Goal: Task Accomplishment & Management: Manage account settings

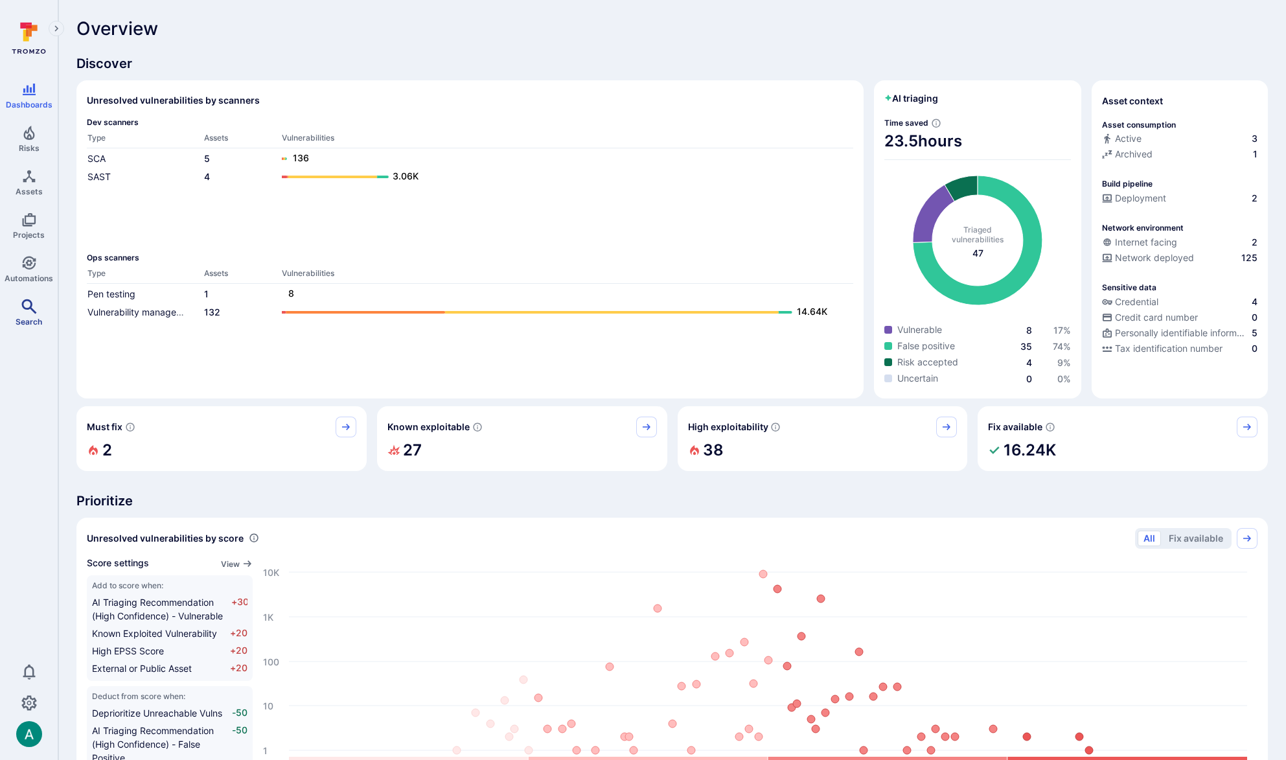
click at [32, 302] on icon "Search" at bounding box center [29, 307] width 16 height 16
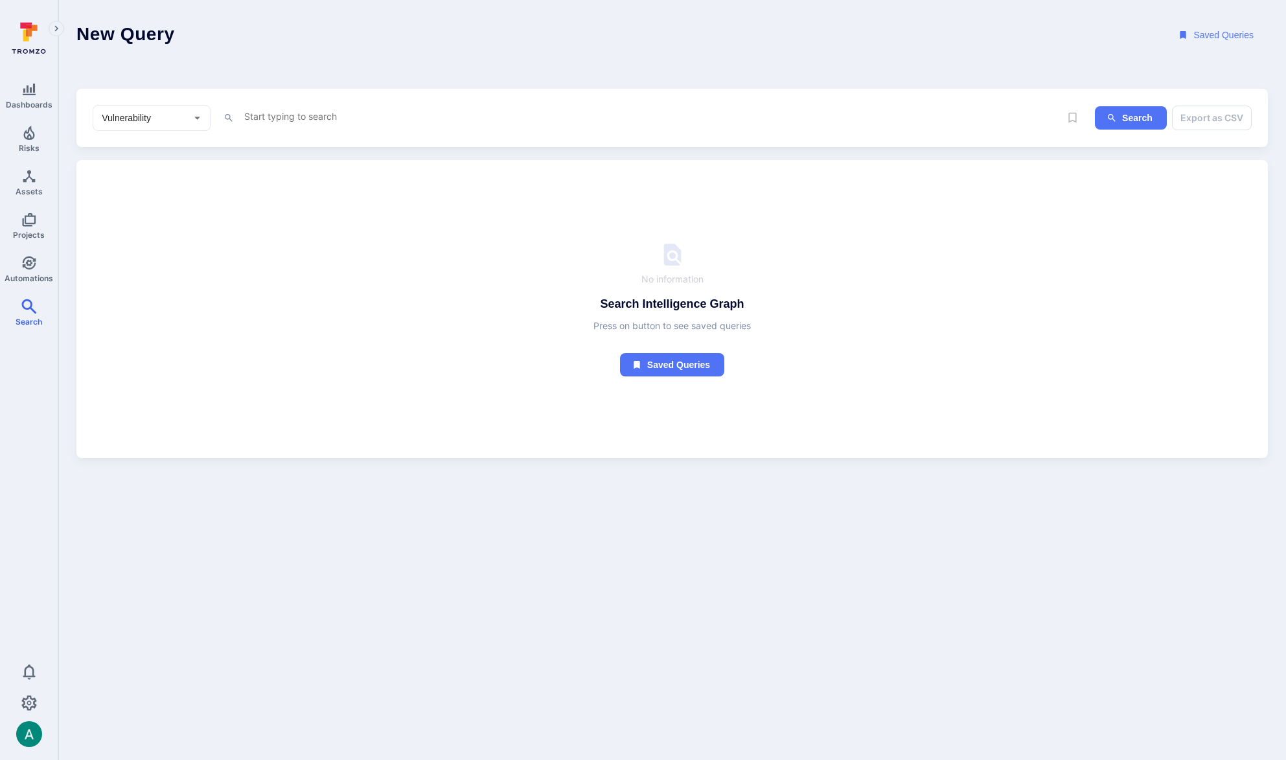
click at [276, 118] on textarea "Intelligence Graph search area" at bounding box center [631, 116] width 777 height 16
paste textarea "fin_WuPrlt3rsD41YgjN"
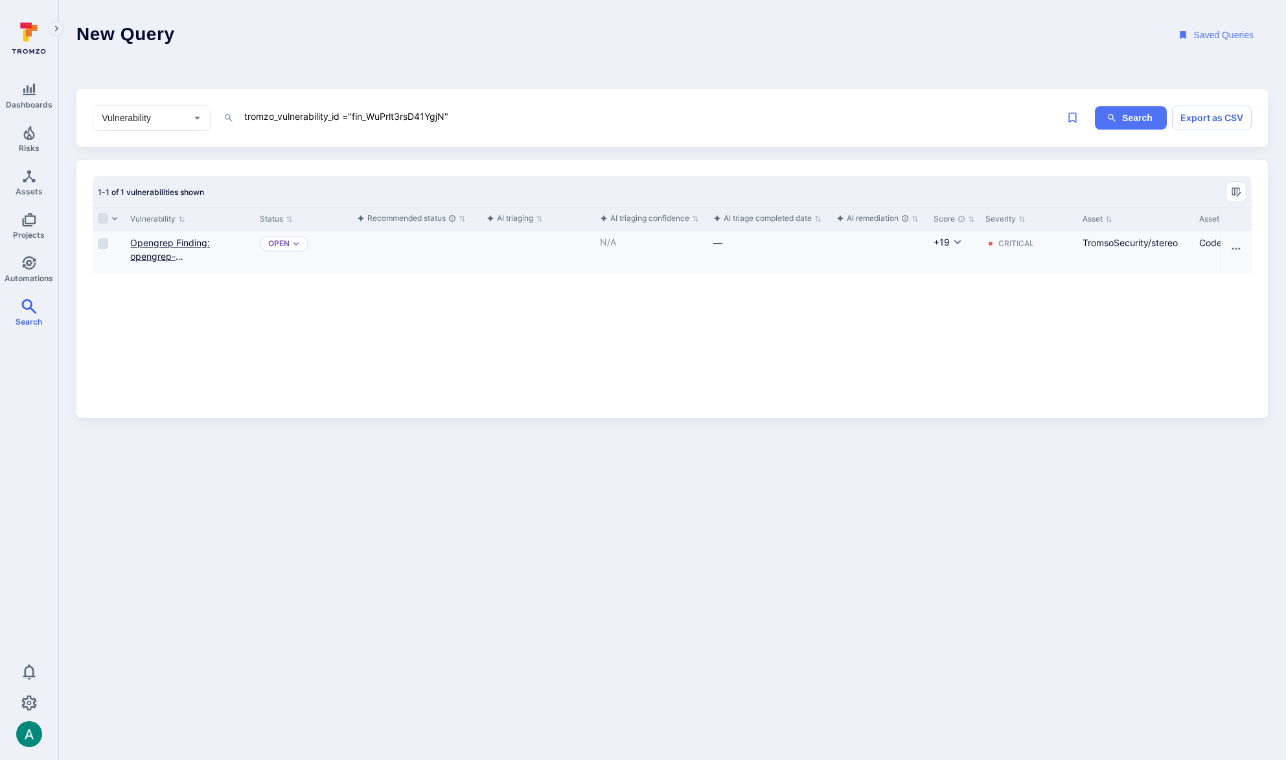
type textarea "tromzo_vulnerability_id ="fin_WuPrlt3rsD41YgjN""
click at [153, 251] on link "Opengrep Finding: opengrep-rules.yaml.github-actions.security.run-shell-injecti…" at bounding box center [184, 269] width 109 height 65
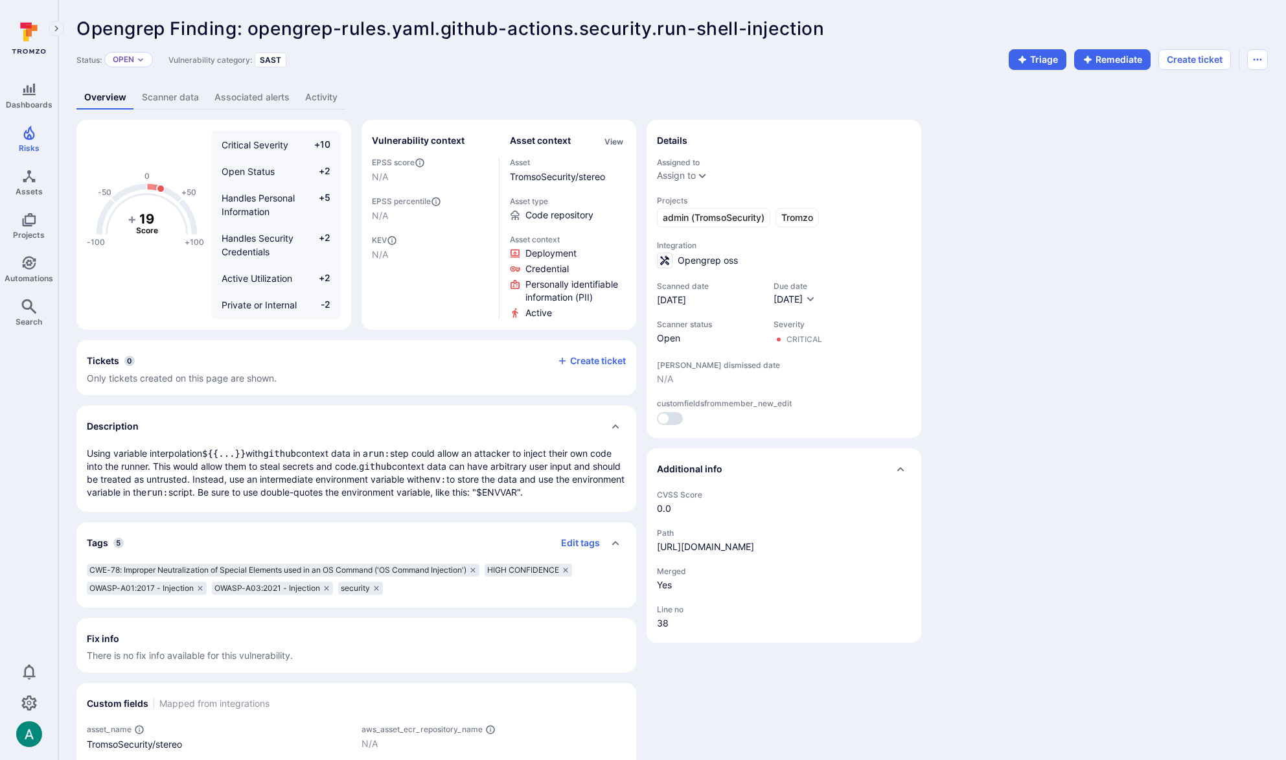
click at [780, 102] on div "Overview Scanner data Associated alerts Activity" at bounding box center [671, 97] width 1191 height 24
click at [624, 73] on div "Opengrep Finding: opengrep-rules.yaml.github-actions.security.run-shell-injecti…" at bounding box center [671, 428] width 1227 height 856
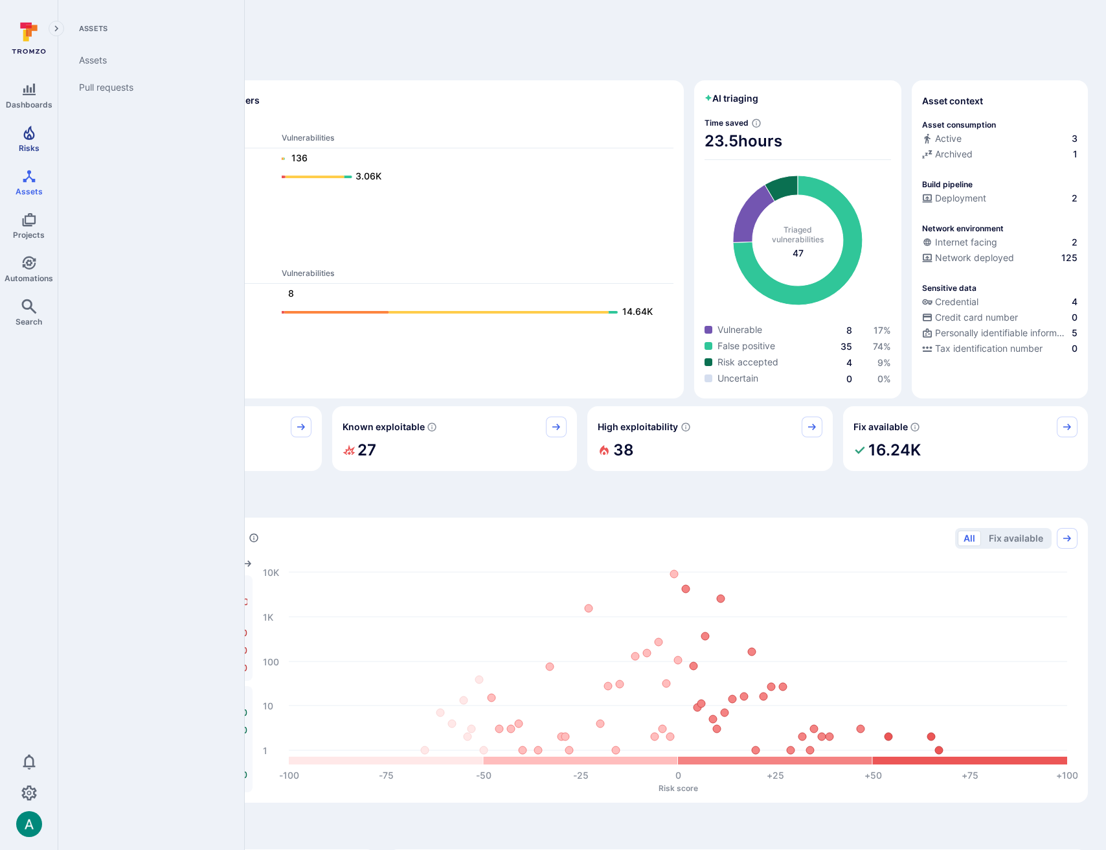
click at [20, 140] on link "Risks" at bounding box center [29, 139] width 58 height 38
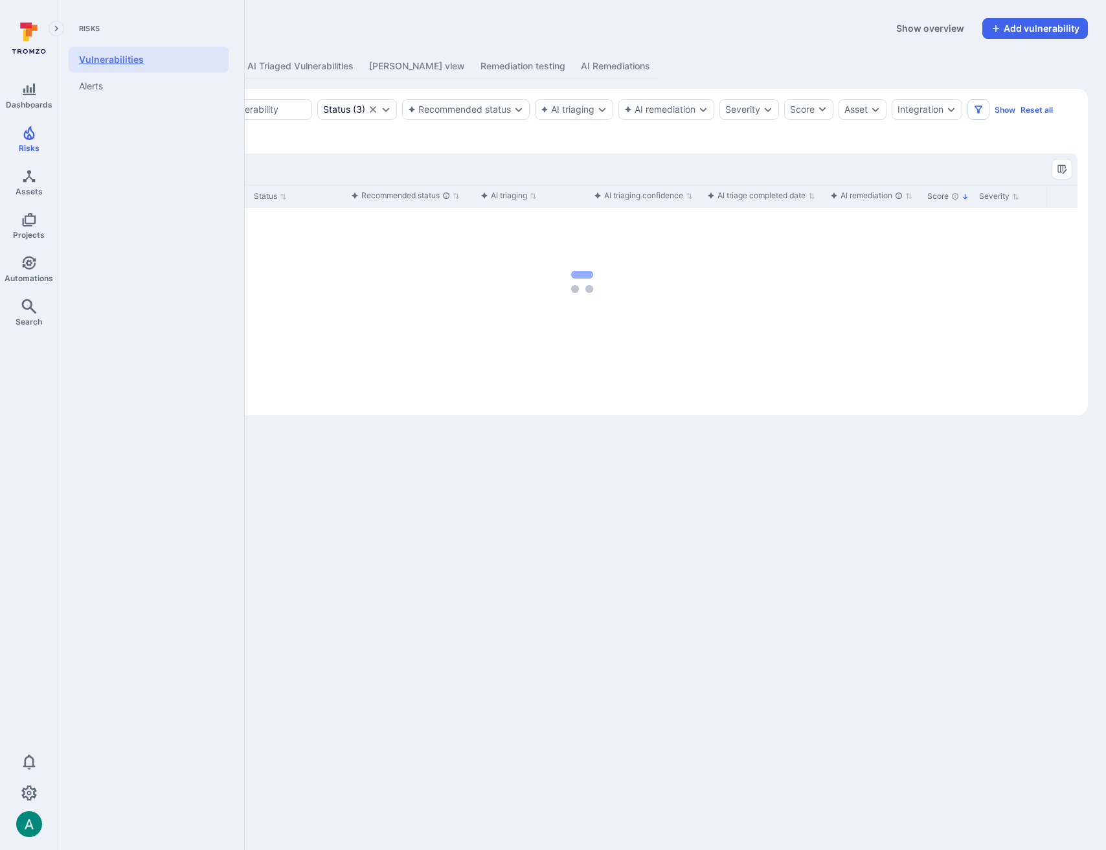
click at [122, 61] on link "Vulnerabilities" at bounding box center [149, 60] width 160 height 26
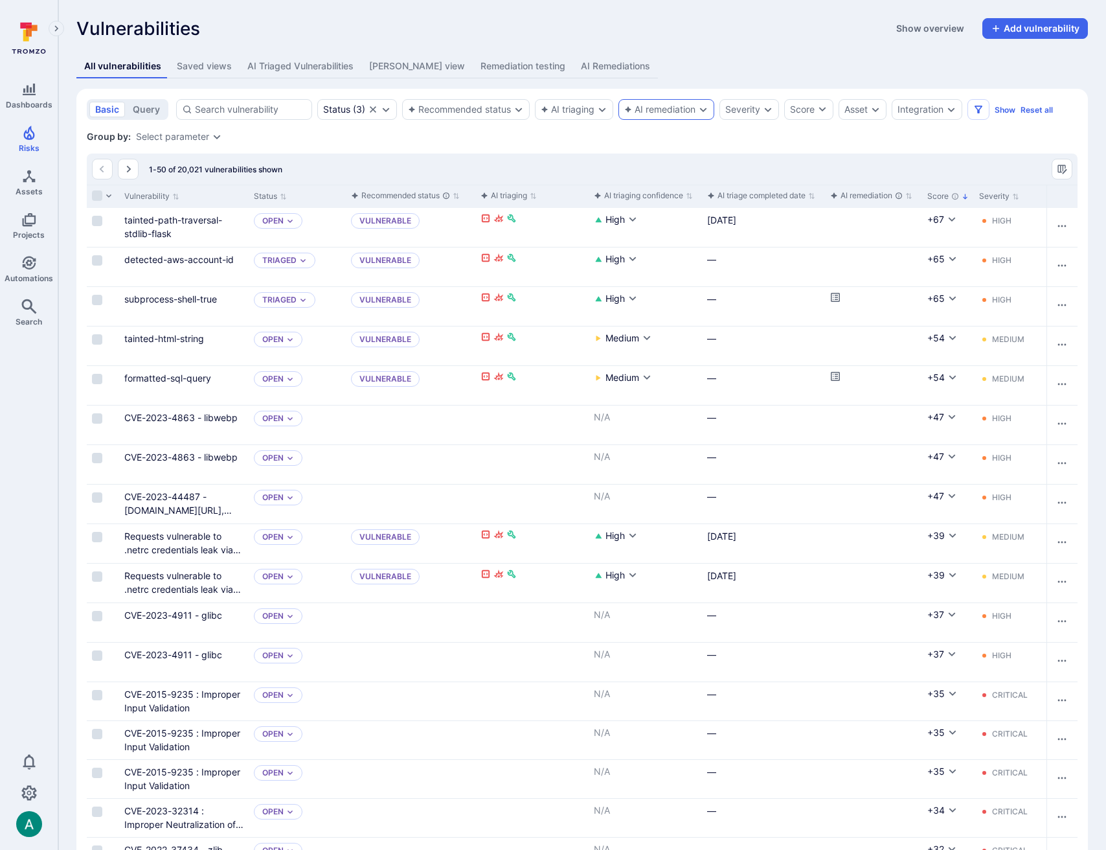
click at [669, 104] on div "AI remediation" at bounding box center [659, 109] width 71 height 10
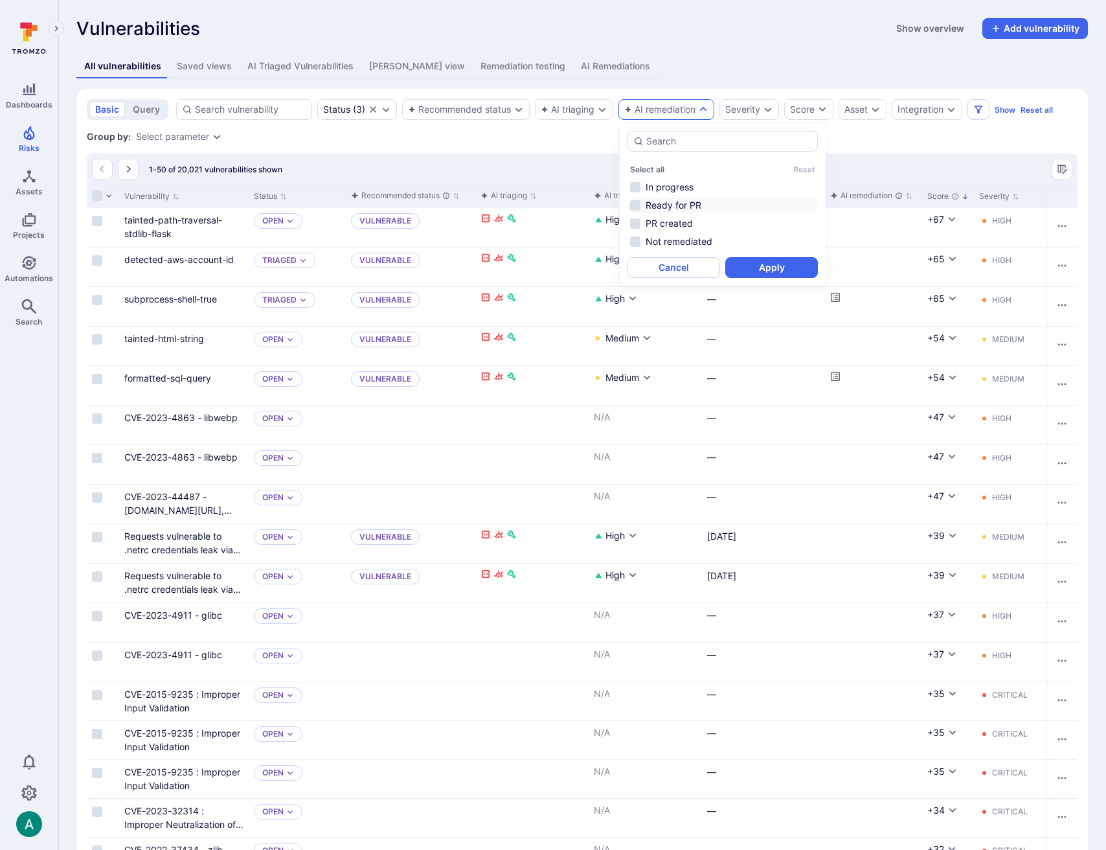
click at [678, 203] on li "Ready for PR" at bounding box center [723, 206] width 190 height 16
click at [762, 269] on button "Apply" at bounding box center [771, 267] width 93 height 21
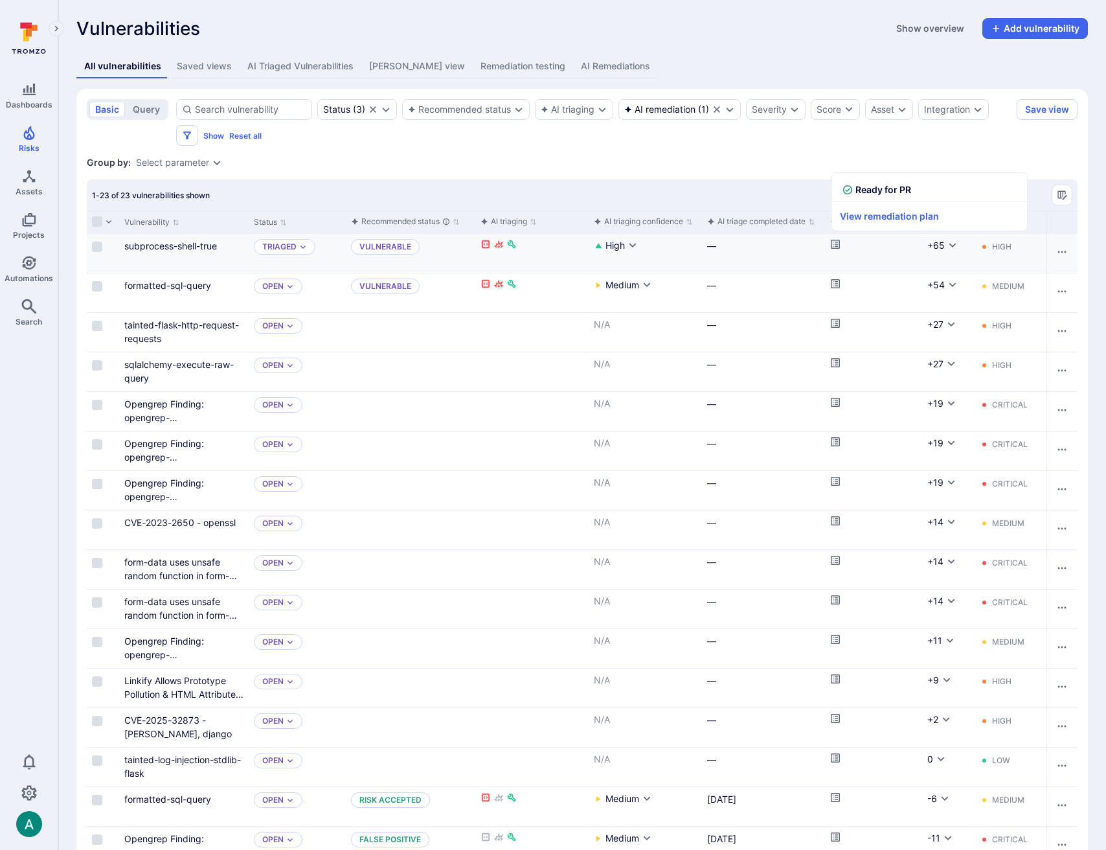
click at [839, 244] on icon "Cell for aiCtx.remediationStatus" at bounding box center [835, 244] width 10 height 10
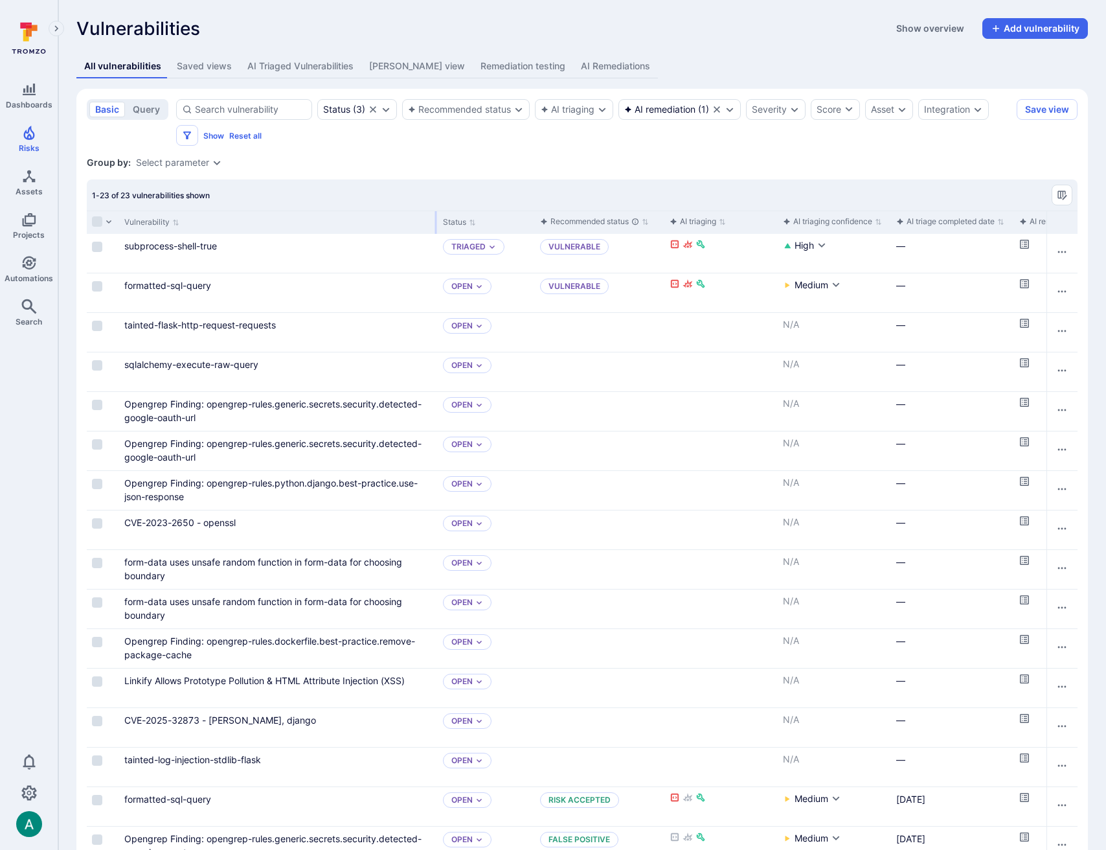
drag, startPoint x: 245, startPoint y: 220, endPoint x: 435, endPoint y: 216, distance: 189.2
click at [435, 216] on div at bounding box center [436, 222] width 2 height 23
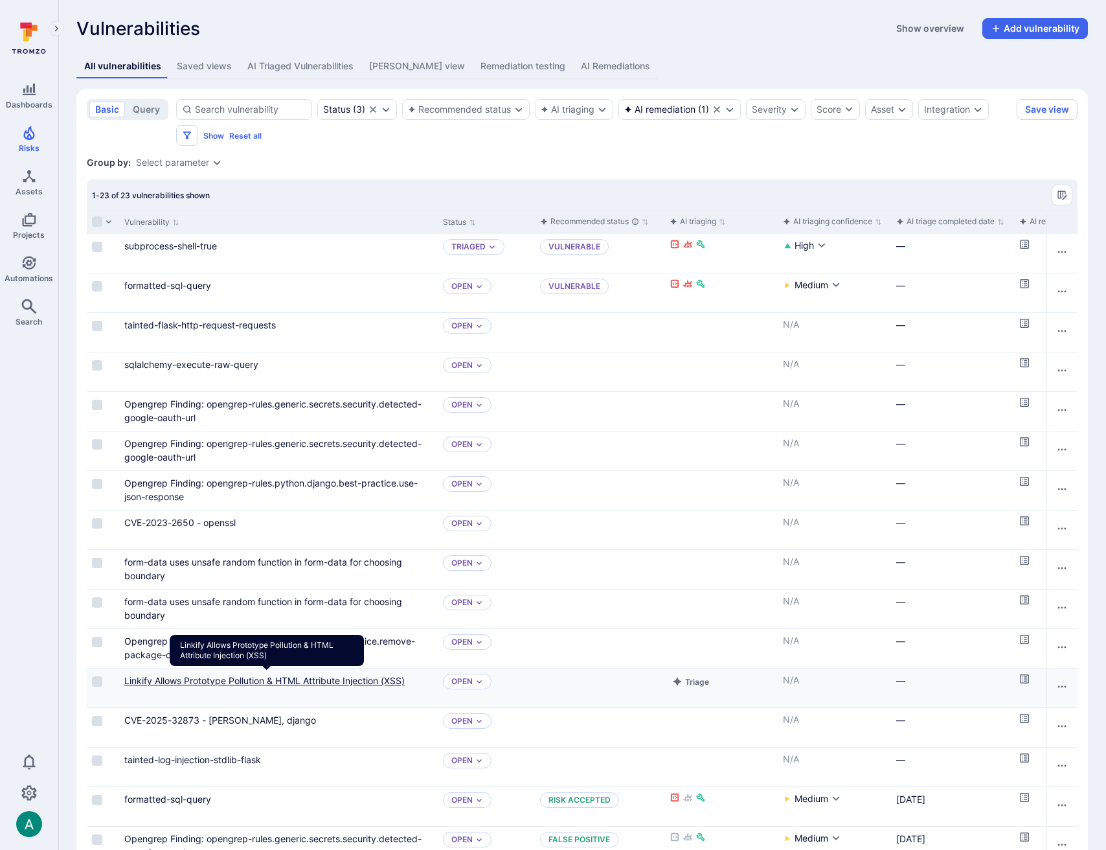
click at [301, 681] on link "Linkify Allows Prototype Pollution & HTML Attribute Injection (XSS)" at bounding box center [264, 680] width 280 height 11
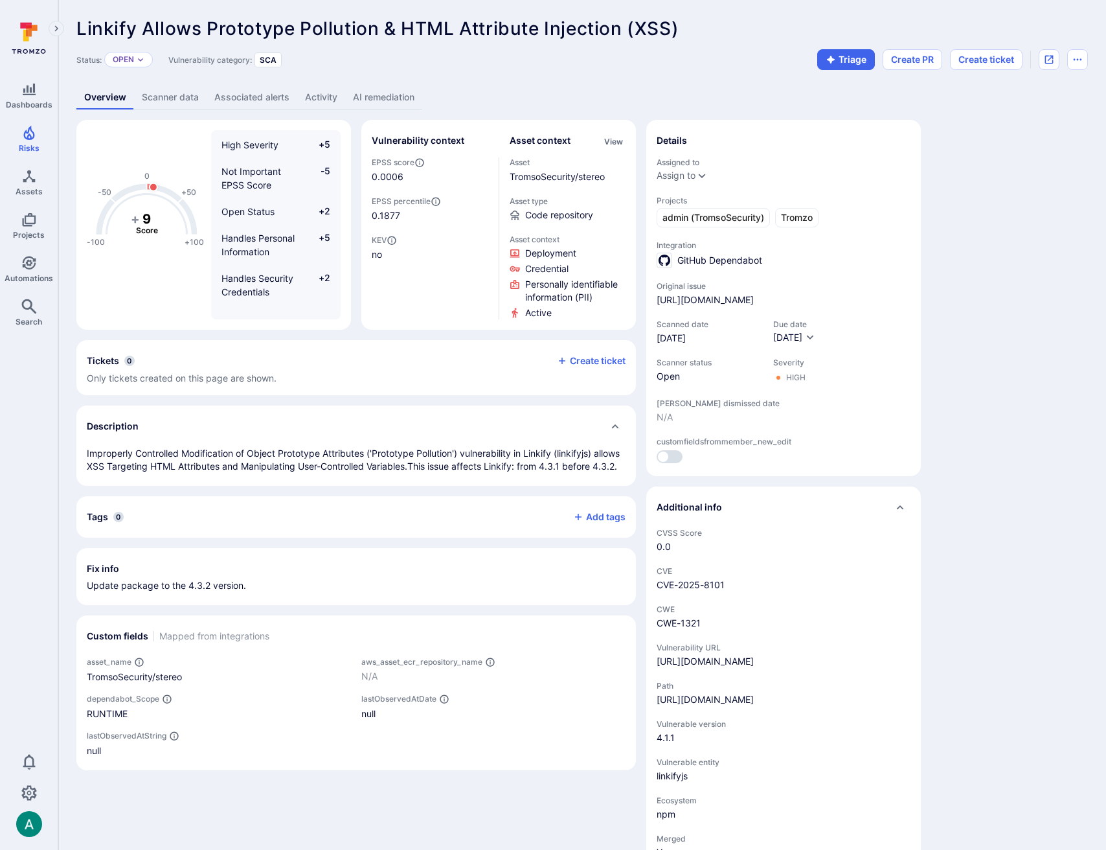
click at [397, 100] on link "AI remediation" at bounding box center [383, 97] width 77 height 24
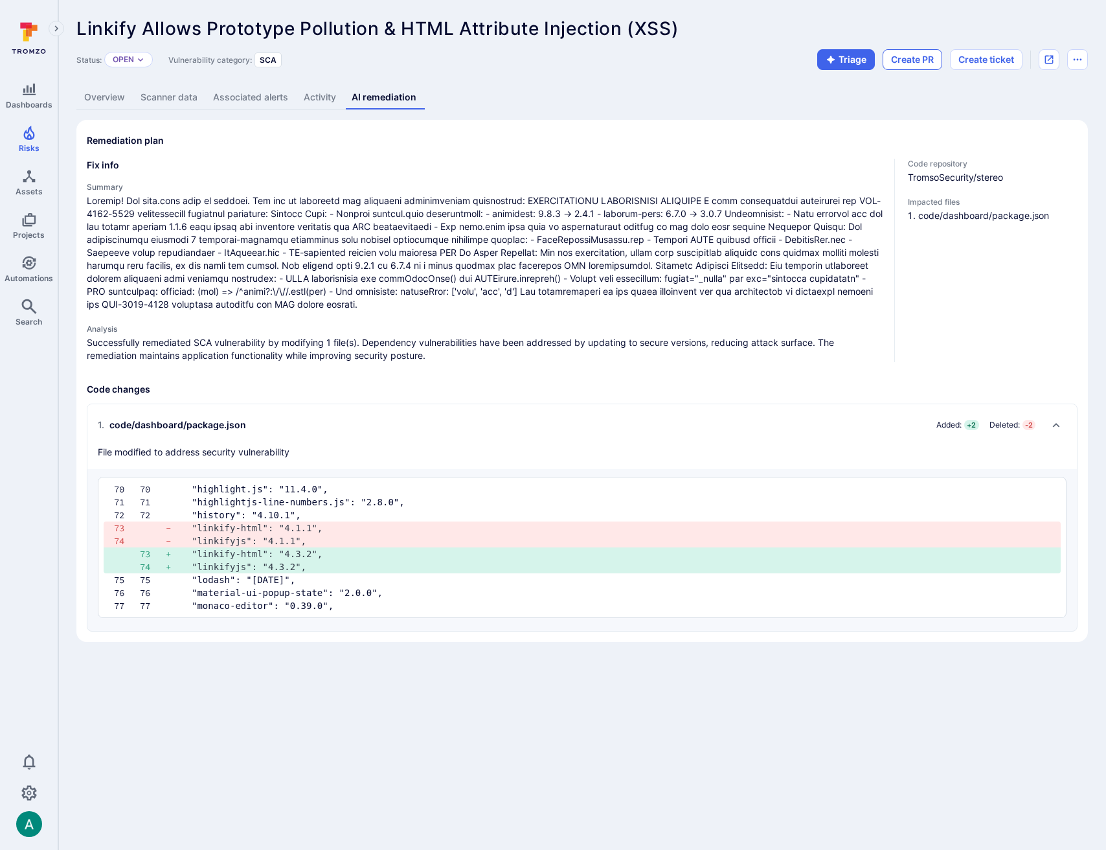
click at [899, 56] on button "Create PR" at bounding box center [913, 59] width 60 height 21
click at [639, 66] on div "Status: Open Vulnerability category: SCA Triage Creating PR Create ticket" at bounding box center [582, 59] width 1012 height 21
click at [925, 63] on icon "button" at bounding box center [929, 60] width 8 height 8
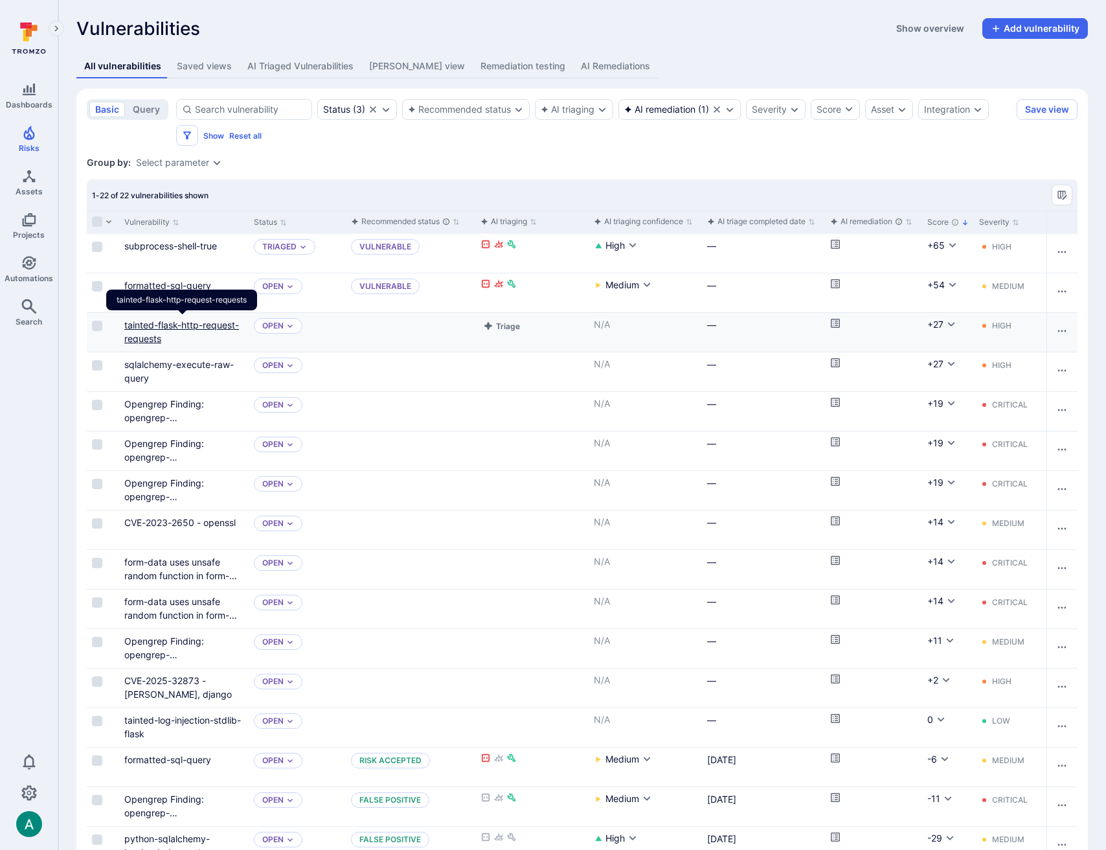
click at [209, 330] on link "tainted-flask-http-request-requests" at bounding box center [181, 331] width 115 height 25
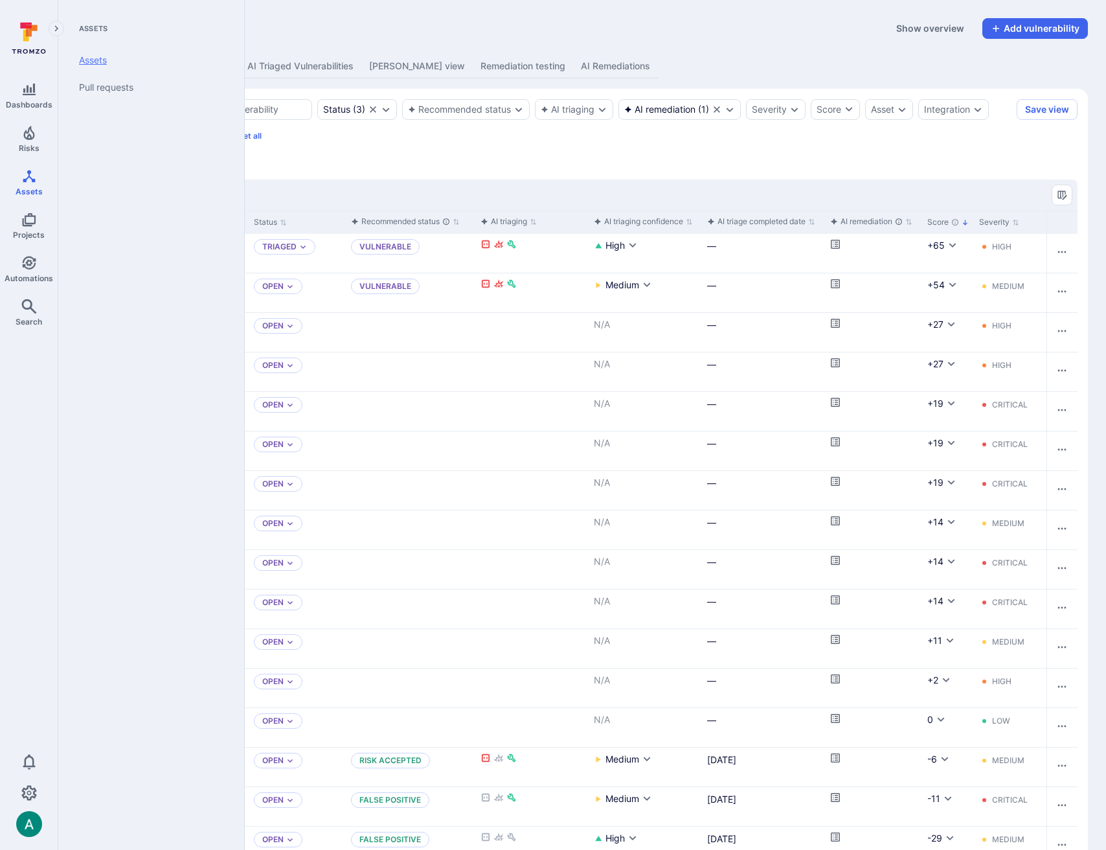
click at [87, 60] on link "Assets" at bounding box center [149, 60] width 160 height 27
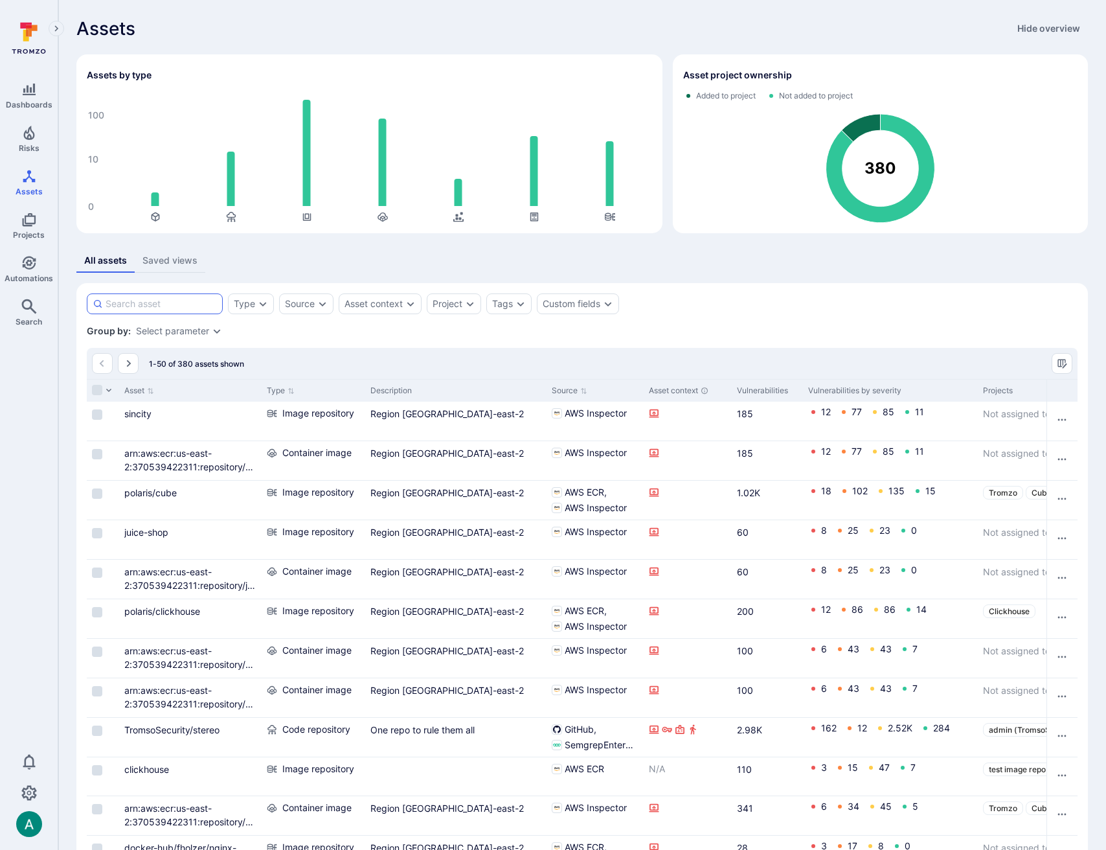
click at [168, 305] on input at bounding box center [161, 303] width 111 height 13
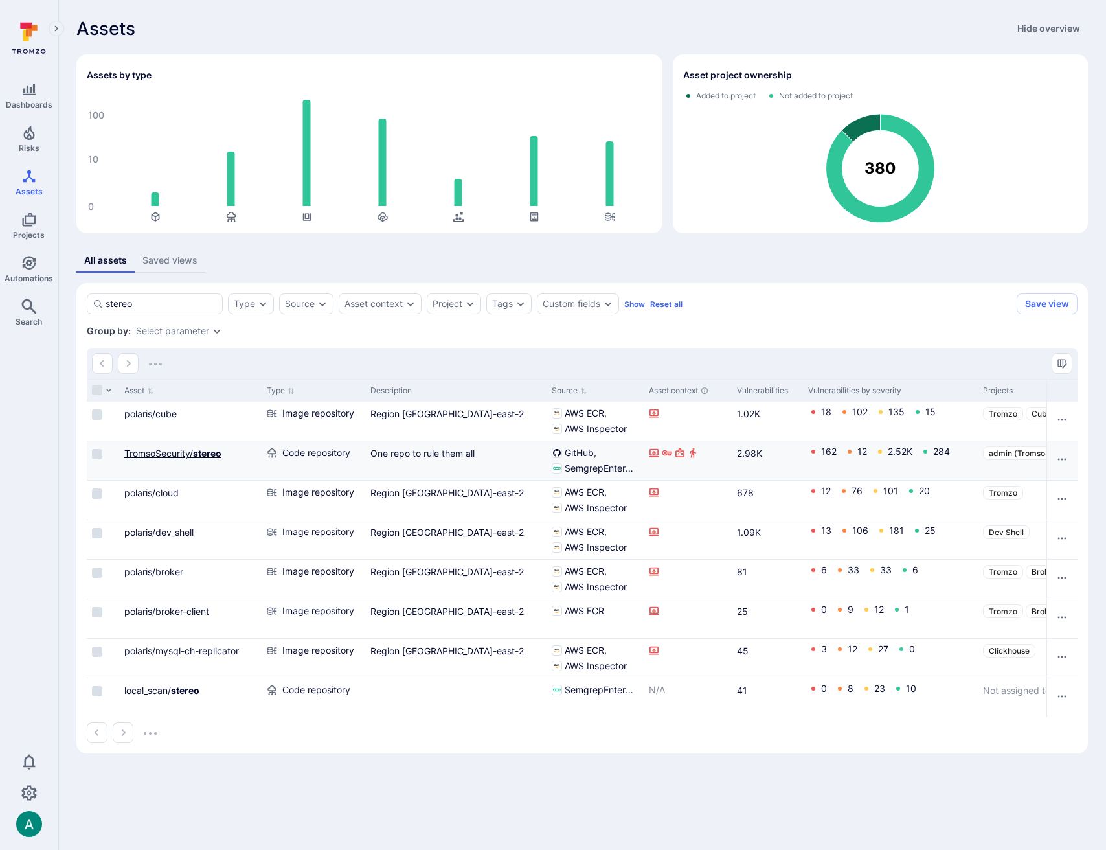
type input "stereo"
click at [182, 451] on link "TromsoSecurity/ stereo" at bounding box center [172, 453] width 97 height 11
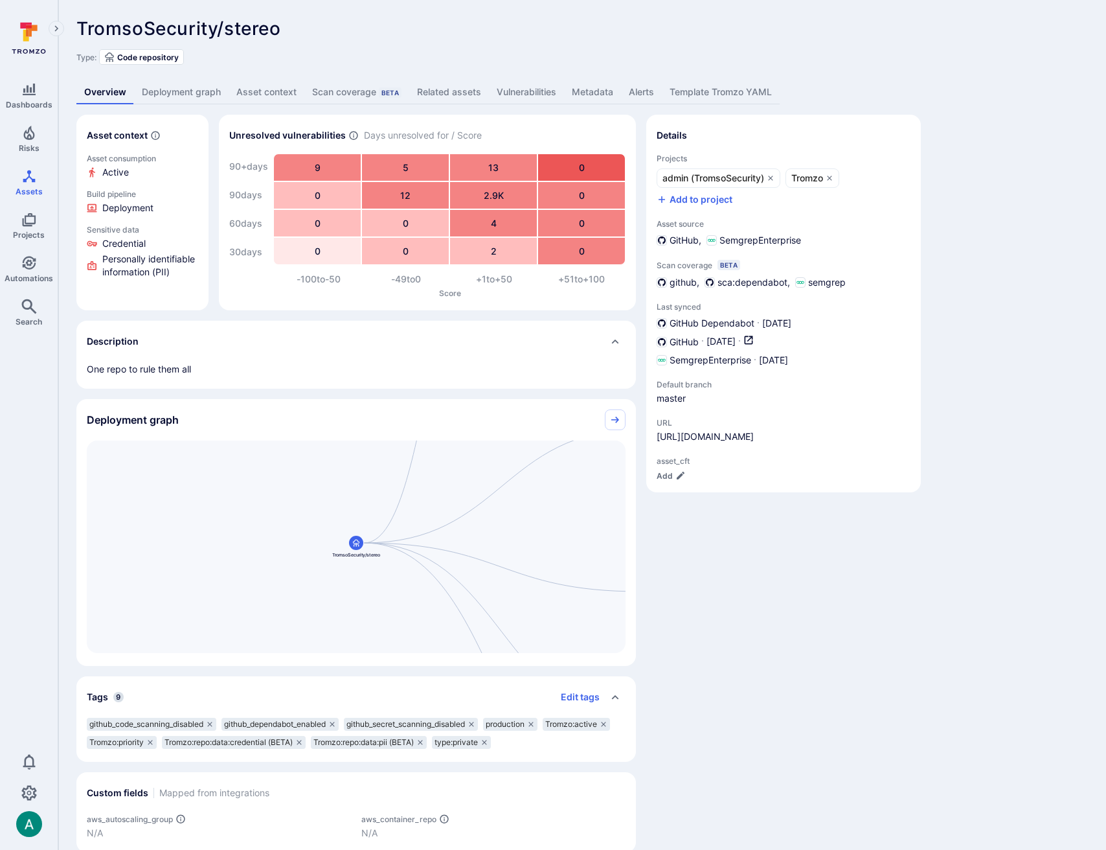
click at [764, 562] on div "Details Projects admin (TromsoSecurity) Tromzo Add to project Asset source GitH…" at bounding box center [783, 484] width 275 height 738
click at [533, 87] on link "Vulnerabilities" at bounding box center [526, 92] width 75 height 24
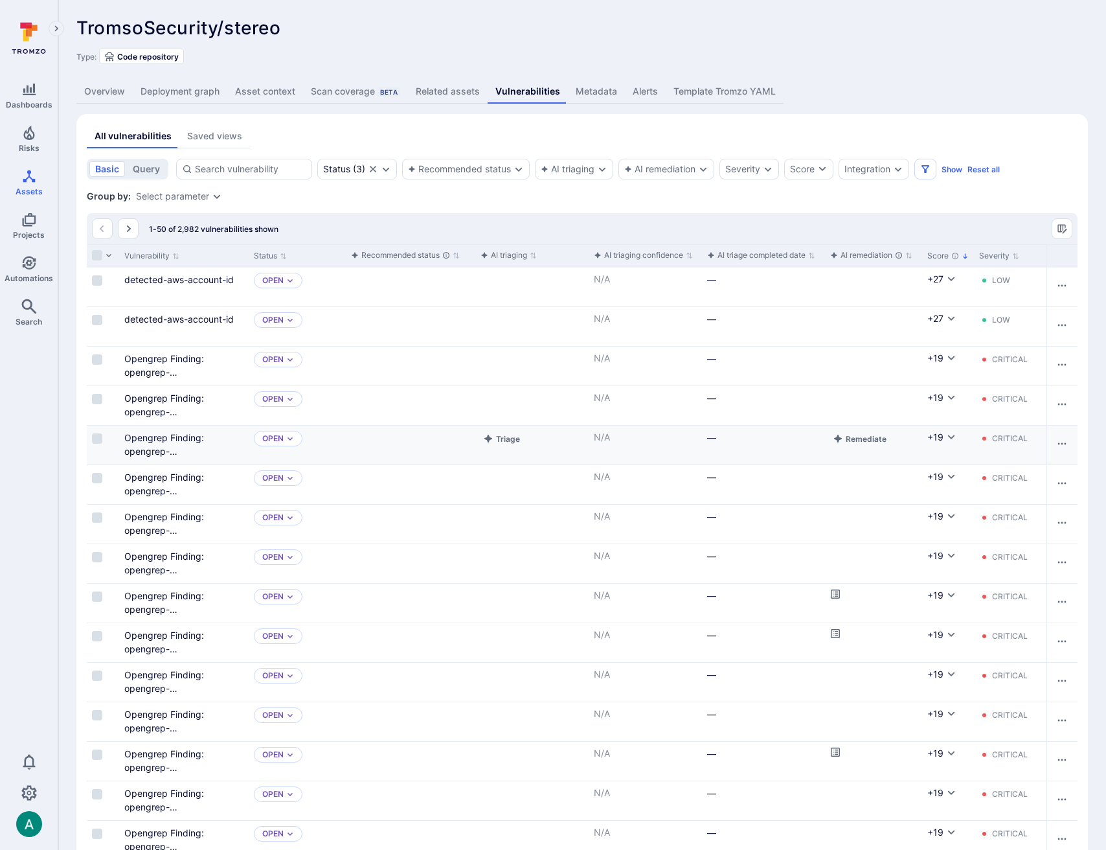
scroll to position [2, 0]
click at [889, 161] on div "Integration" at bounding box center [874, 167] width 71 height 21
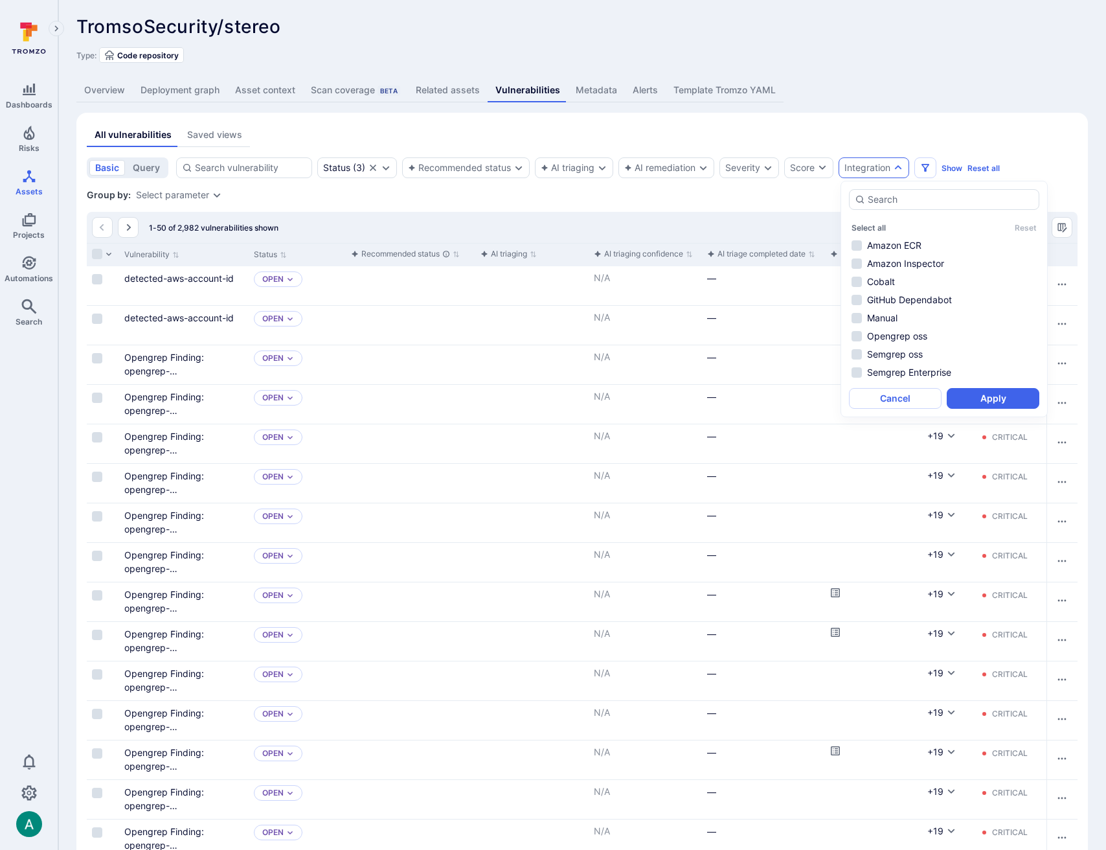
scroll to position [0, 0]
click at [881, 298] on li "GitHub Dependabot" at bounding box center [944, 302] width 190 height 16
click at [992, 399] on button "Apply" at bounding box center [993, 400] width 93 height 21
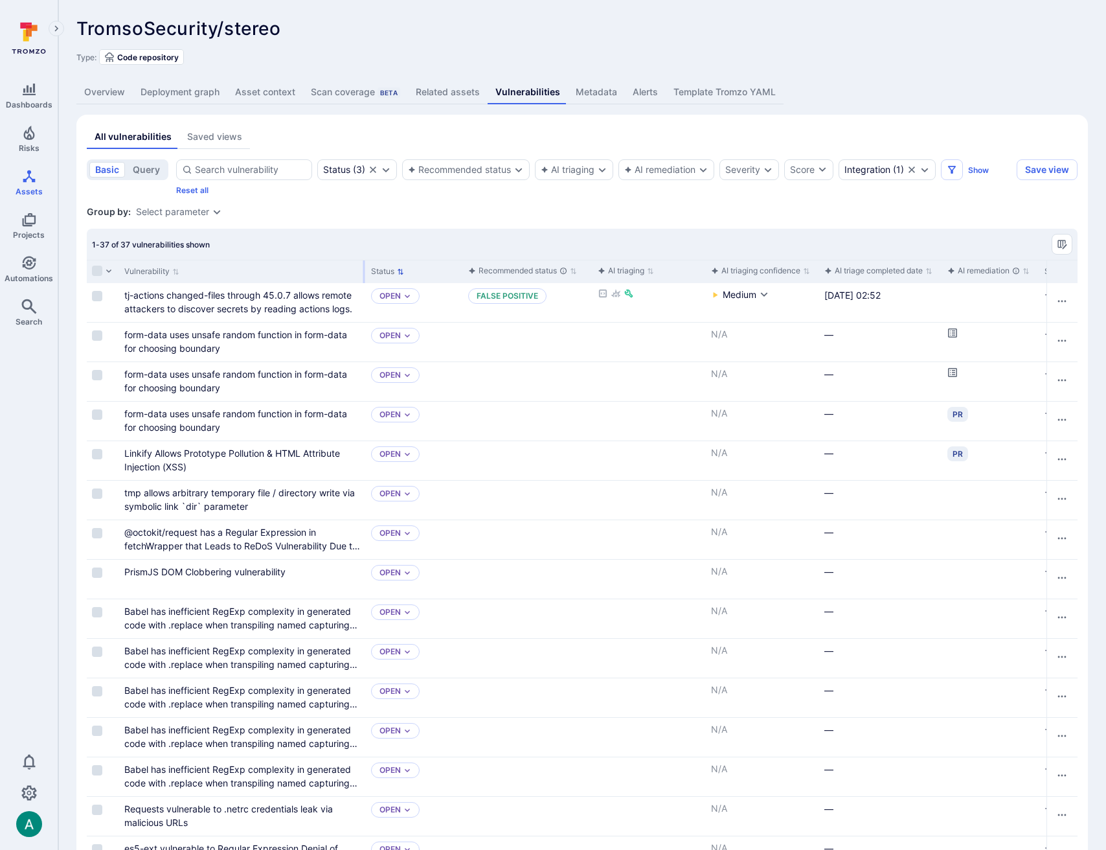
drag, startPoint x: 247, startPoint y: 271, endPoint x: 364, endPoint y: 264, distance: 117.4
click at [364, 264] on div at bounding box center [364, 271] width 2 height 23
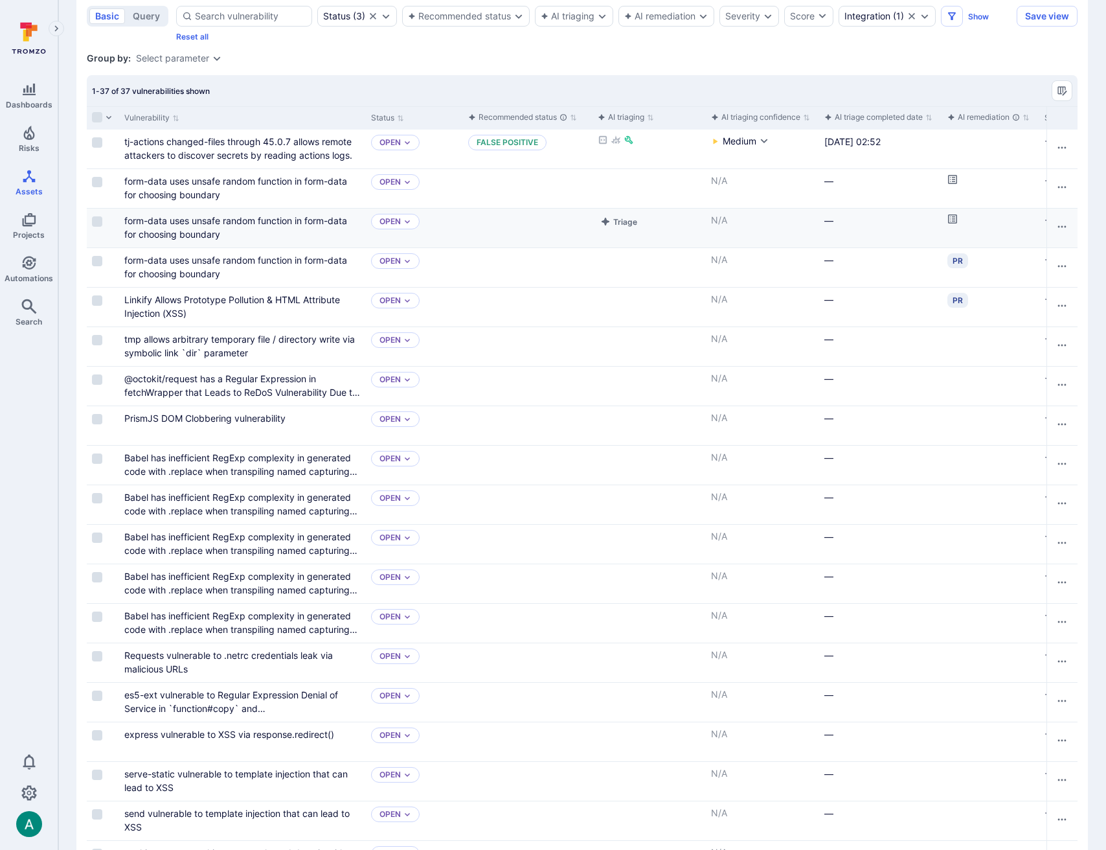
scroll to position [163, 0]
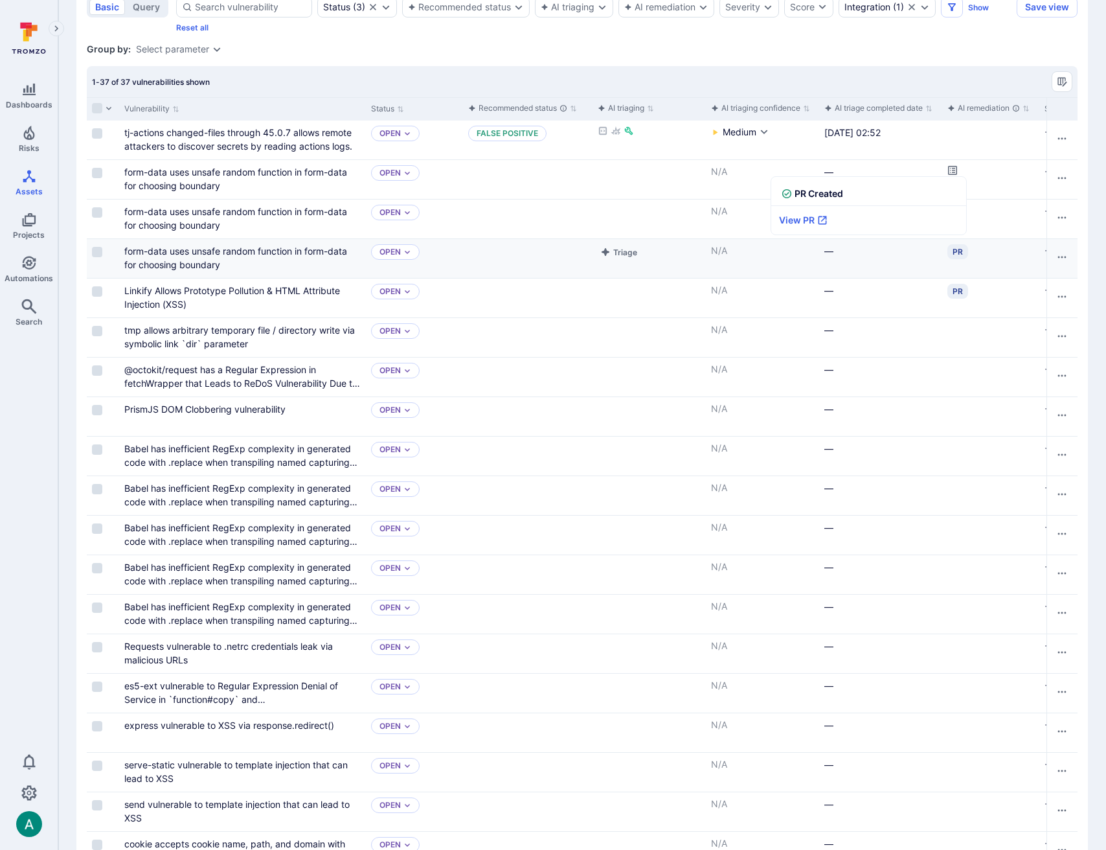
click at [960, 251] on div "PR" at bounding box center [958, 251] width 21 height 15
click at [319, 255] on link "form-data uses unsafe random function in form-data for choosing boundary" at bounding box center [235, 257] width 223 height 25
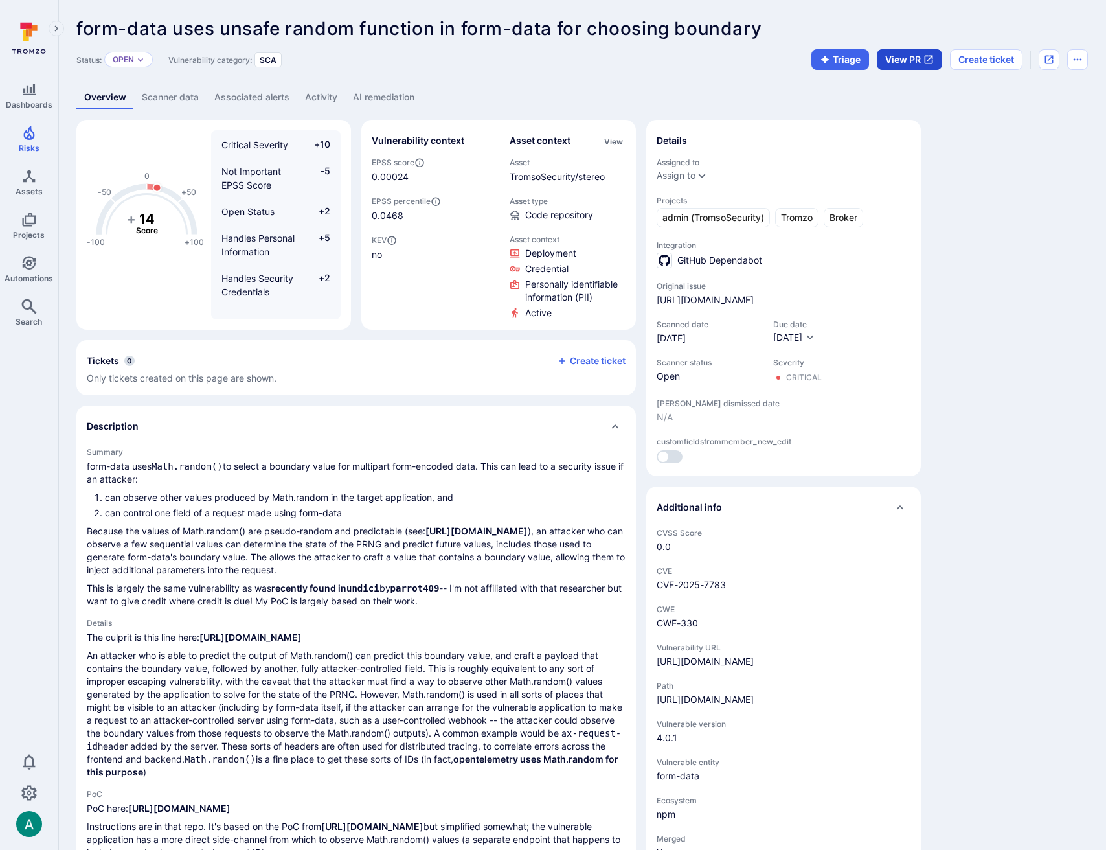
click at [931, 60] on icon "button" at bounding box center [929, 60] width 8 height 8
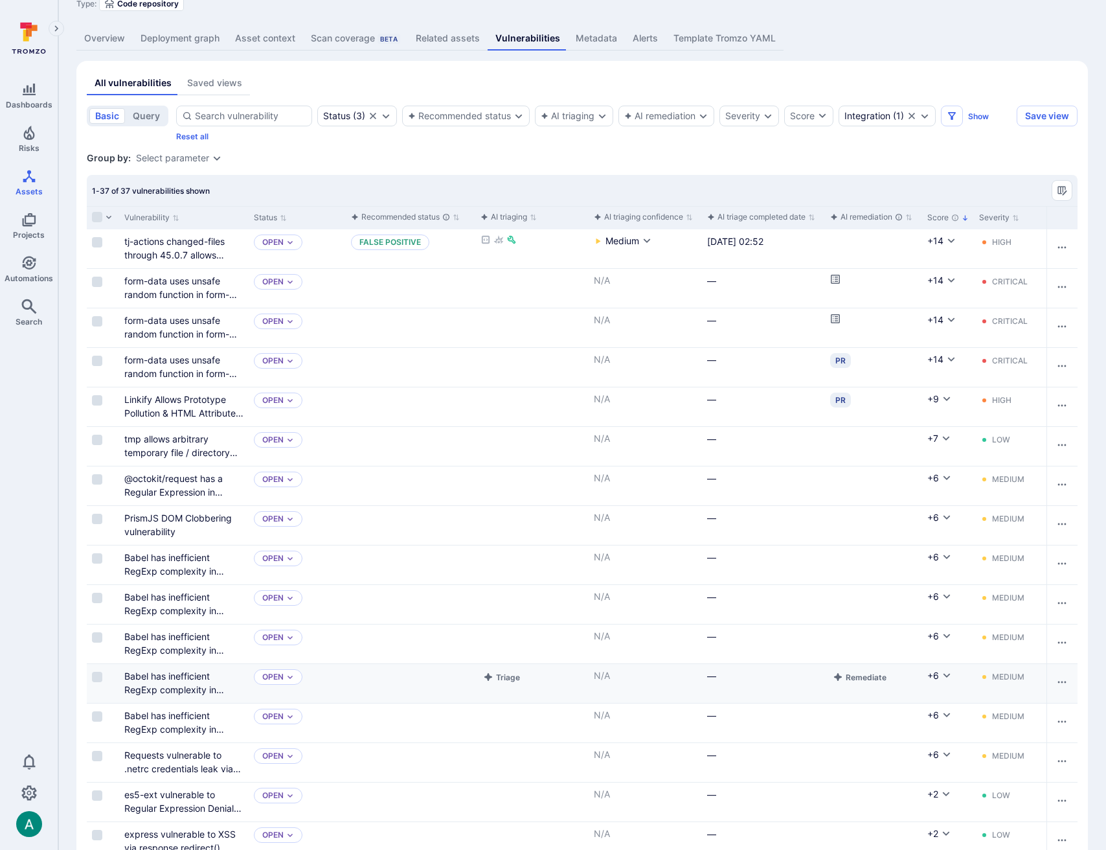
scroll to position [40, 0]
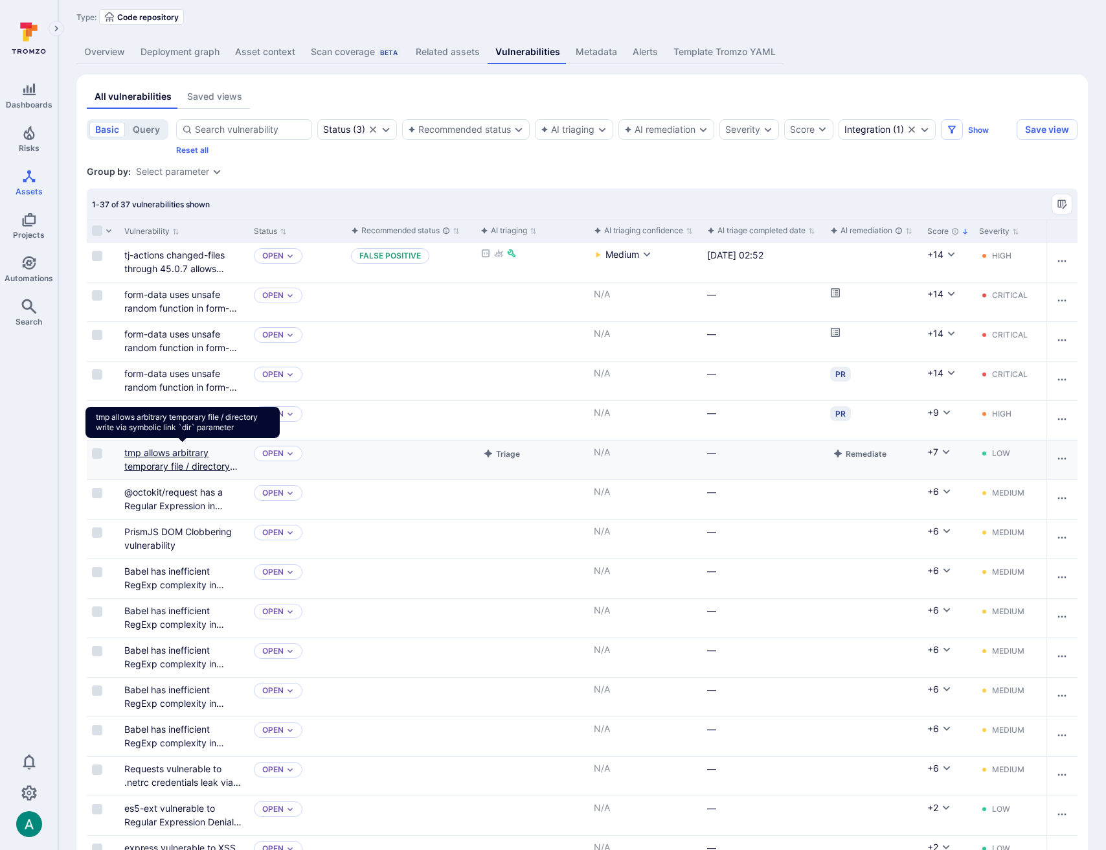
click at [170, 462] on link "tmp allows arbitrary temporary file / directory write via symbolic link `dir` p…" at bounding box center [181, 473] width 115 height 52
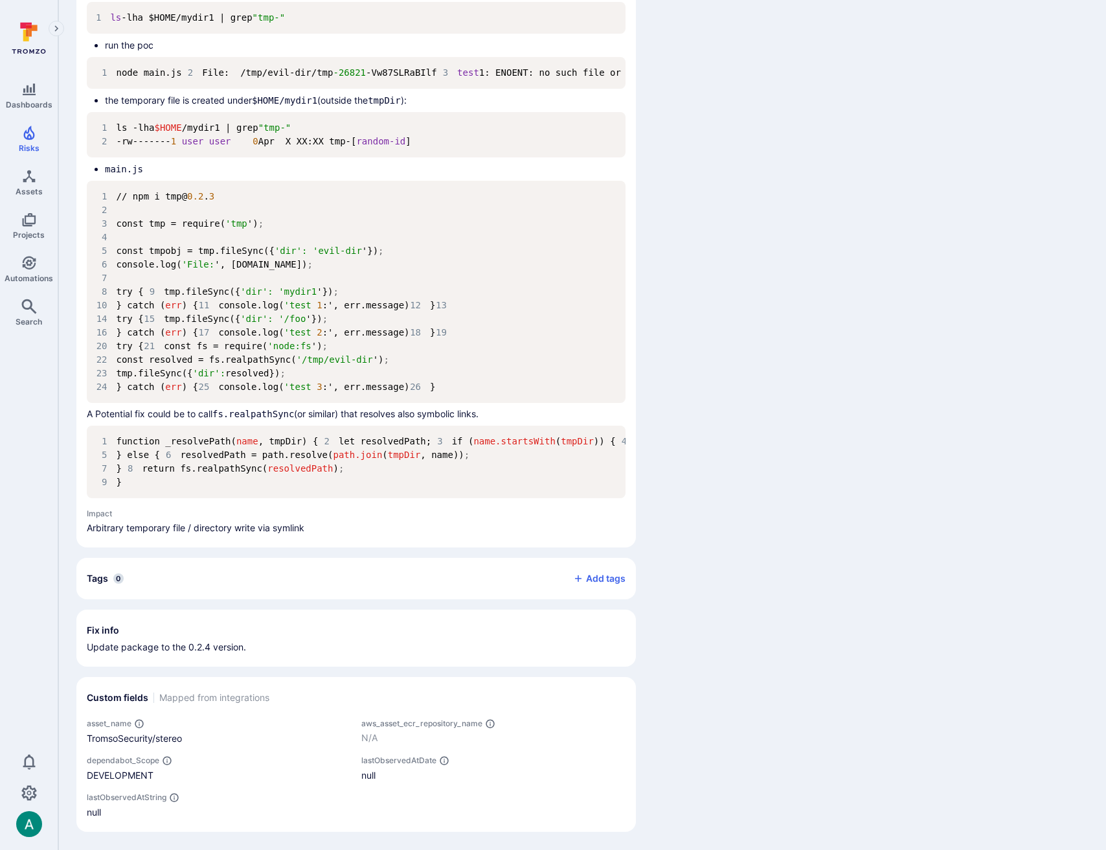
scroll to position [1742, 0]
click at [132, 777] on div "DEVELOPMENT" at bounding box center [219, 775] width 264 height 14
copy div "DEVELOPMENT"
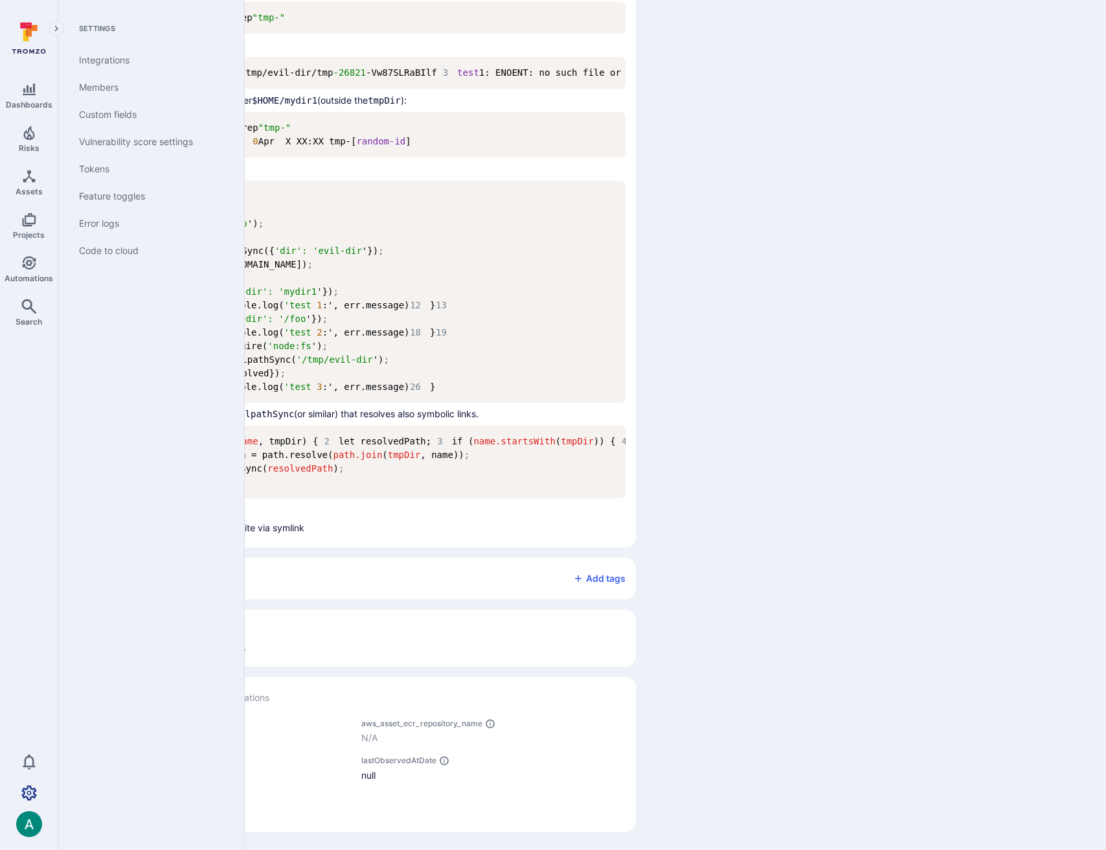
click at [31, 792] on icon "Settings" at bounding box center [29, 793] width 16 height 16
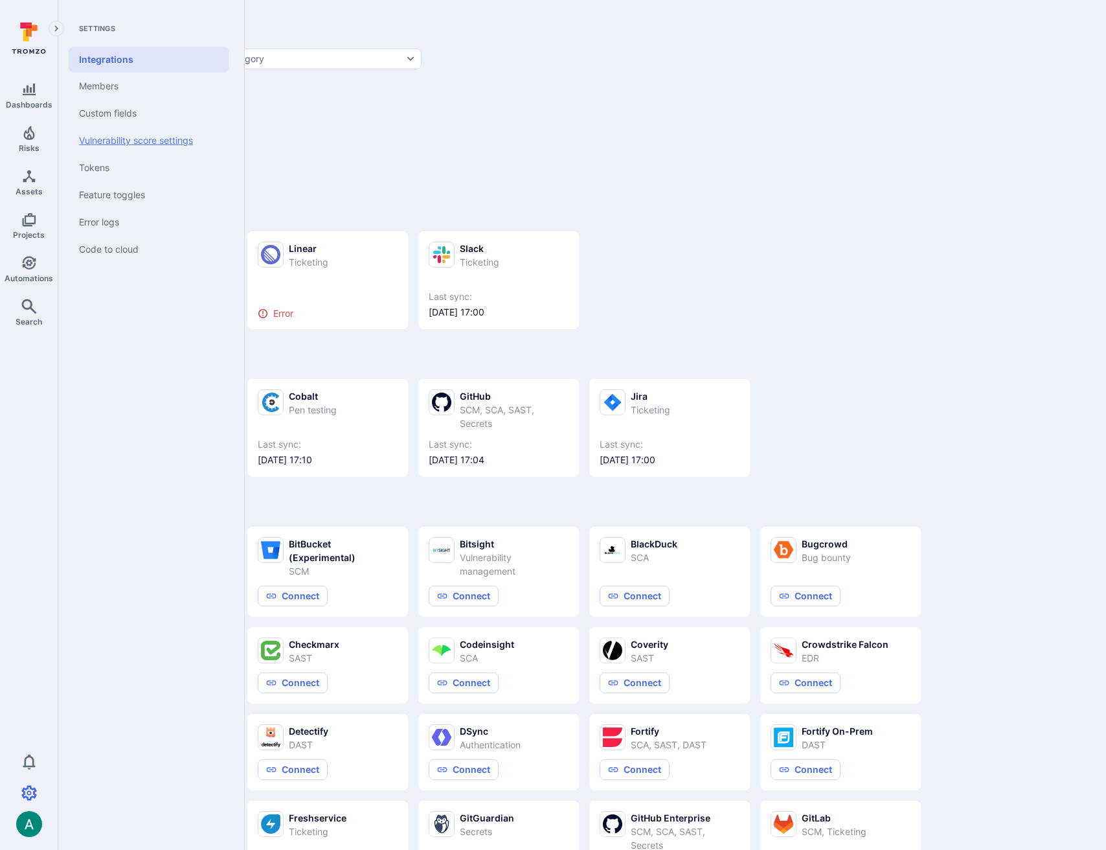
click at [117, 133] on link "Vulnerability score settings" at bounding box center [149, 140] width 160 height 27
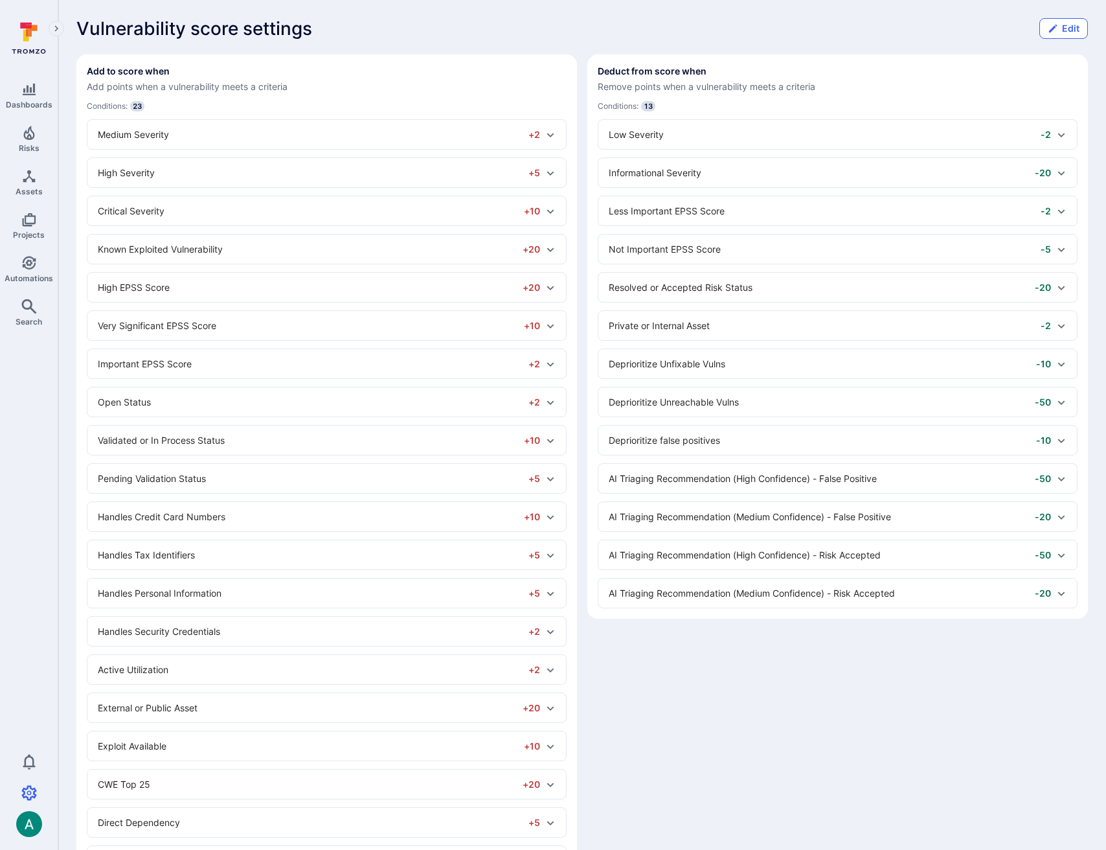
click at [1061, 25] on button "Edit" at bounding box center [1063, 28] width 49 height 21
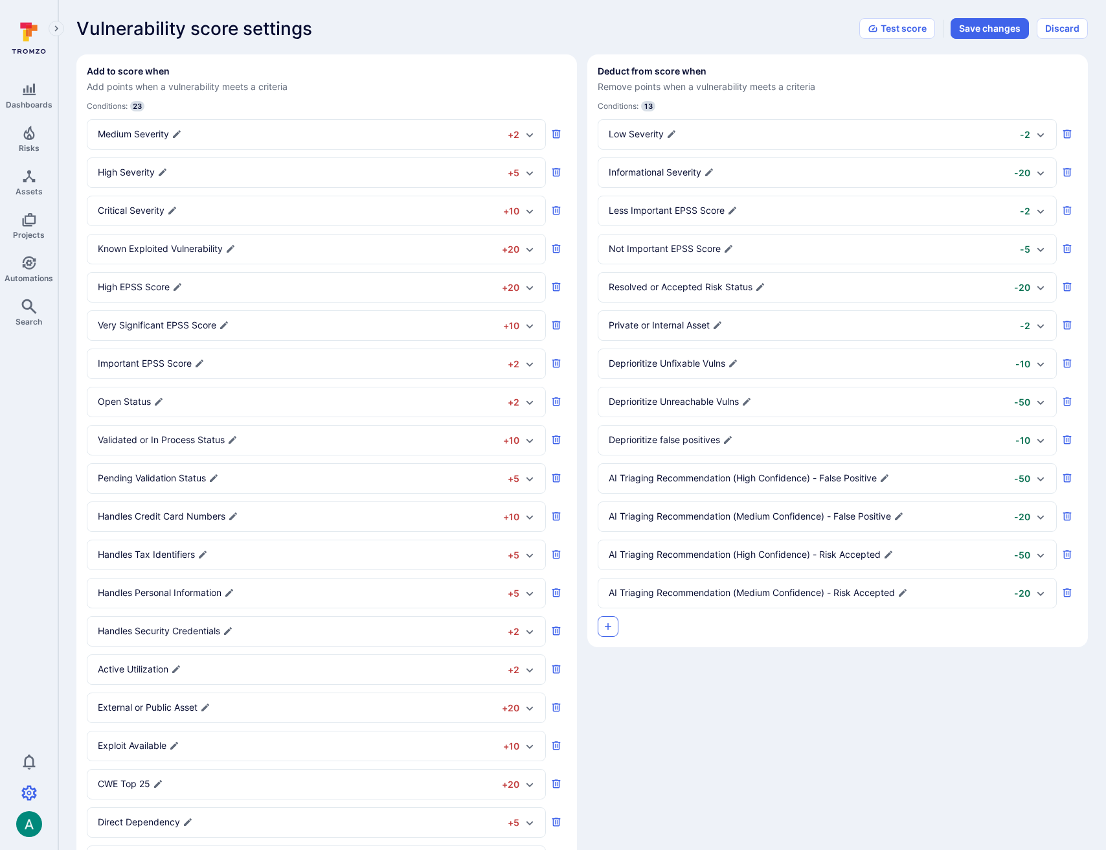
click at [615, 628] on button "button" at bounding box center [608, 626] width 21 height 21
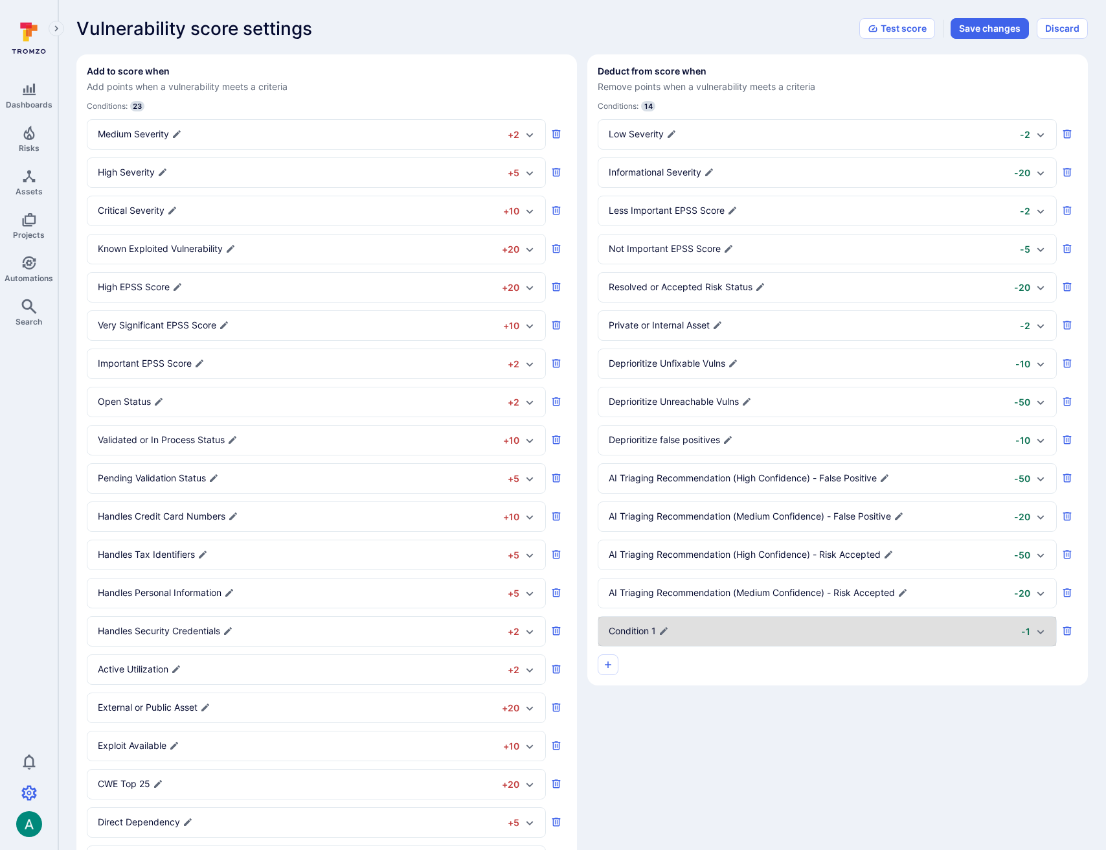
click at [630, 626] on p "Condition 1" at bounding box center [632, 630] width 47 height 13
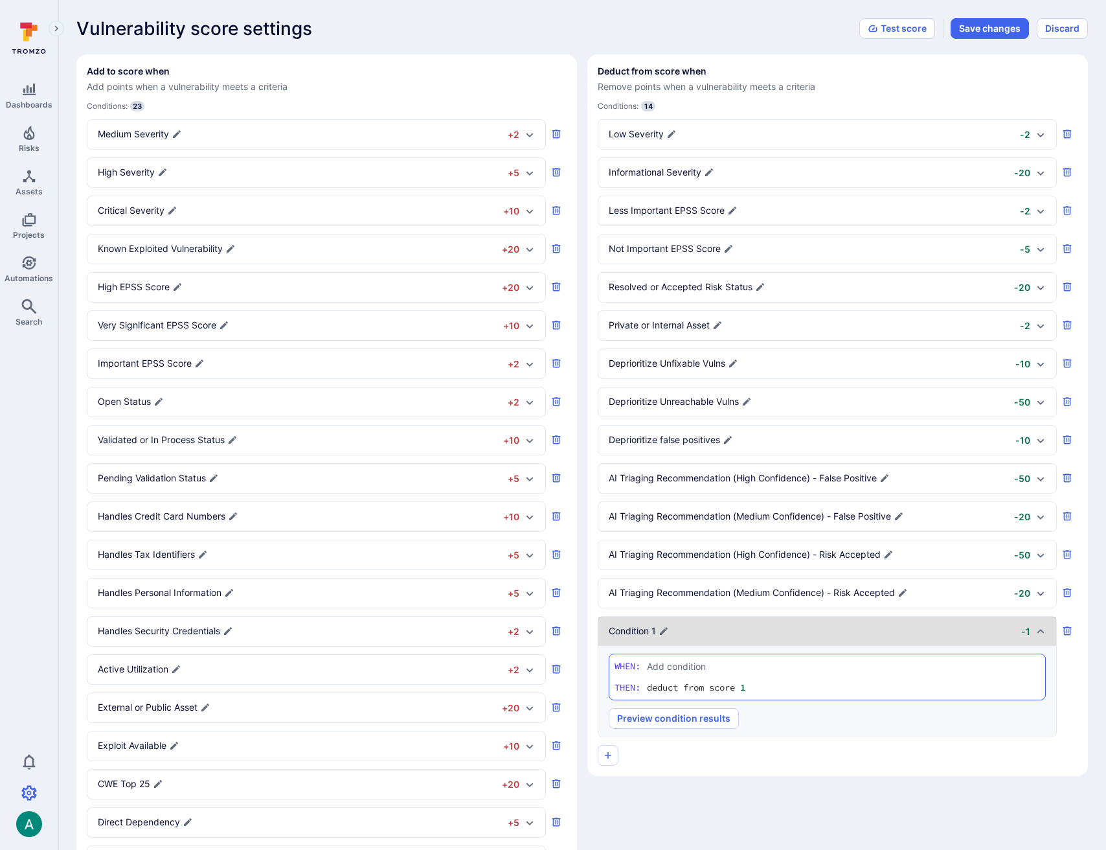
click at [630, 626] on p "Condition 1" at bounding box center [632, 630] width 47 height 13
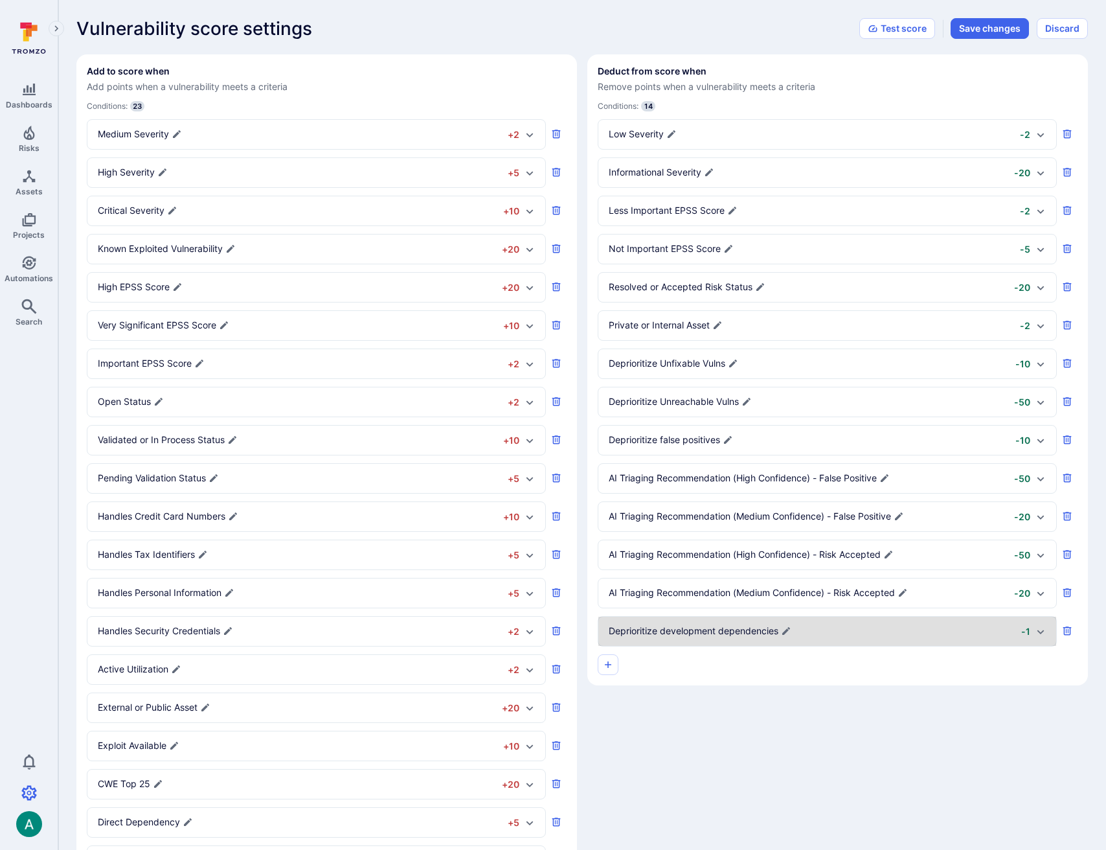
click at [679, 664] on div at bounding box center [838, 664] width 480 height 21
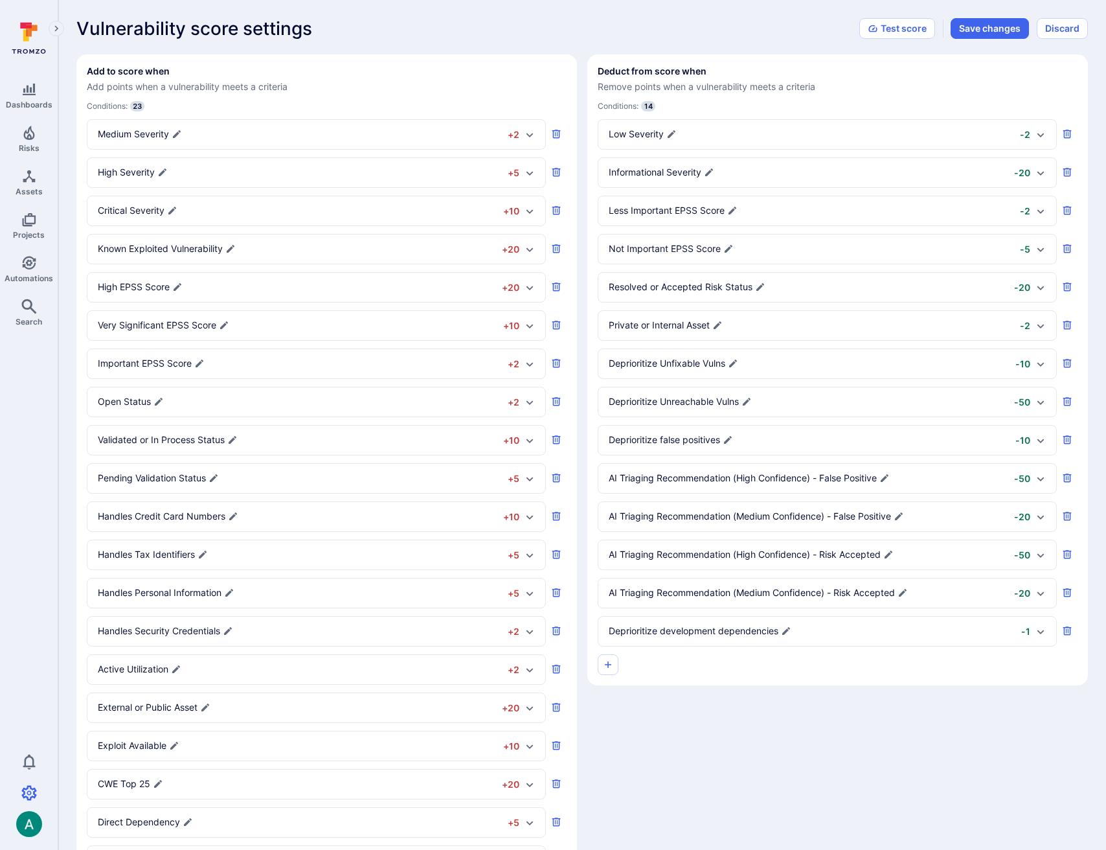
click at [801, 631] on div "Deprioritize development dependencies -1" at bounding box center [820, 631] width 422 height 14
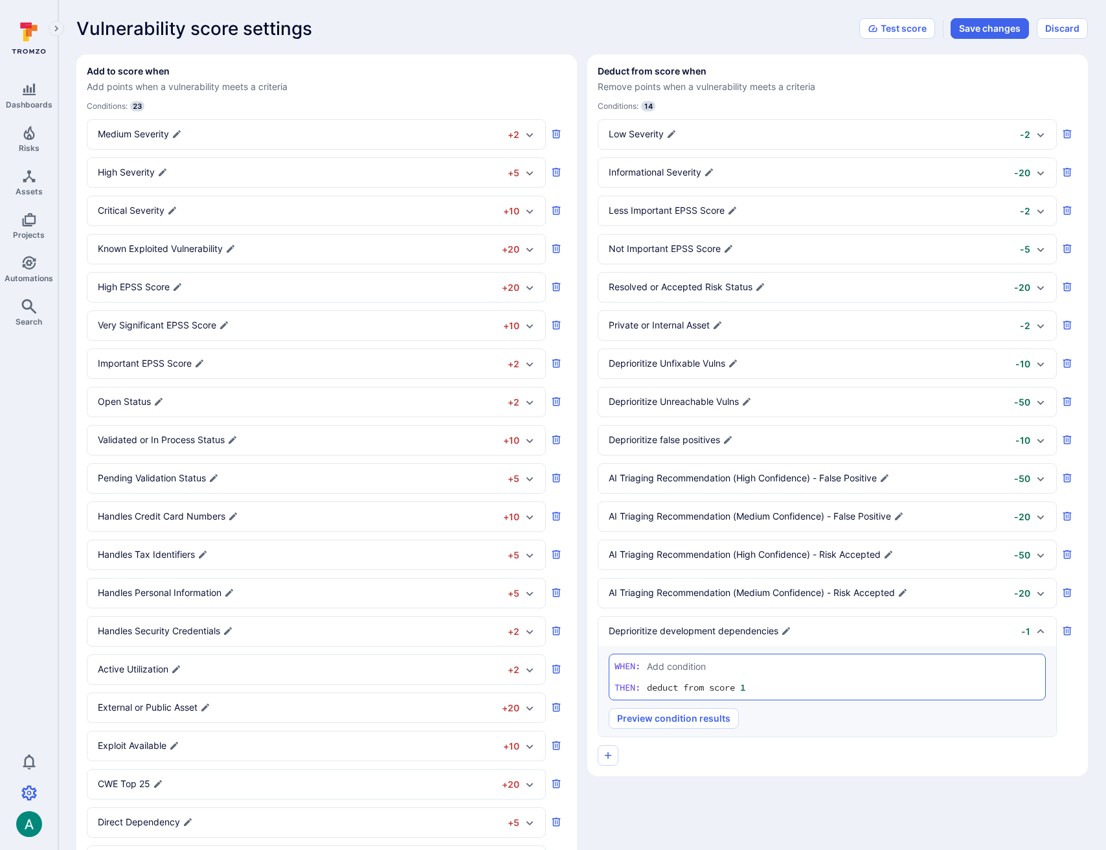
drag, startPoint x: 701, startPoint y: 692, endPoint x: 720, endPoint y: 690, distance: 19.5
click at [701, 692] on p "deduct from score" at bounding box center [691, 688] width 88 height 14
click at [756, 688] on input "1" at bounding box center [759, 687] width 39 height 13
type input "10"
click at [650, 670] on textarea "Add condition" at bounding box center [843, 666] width 393 height 14
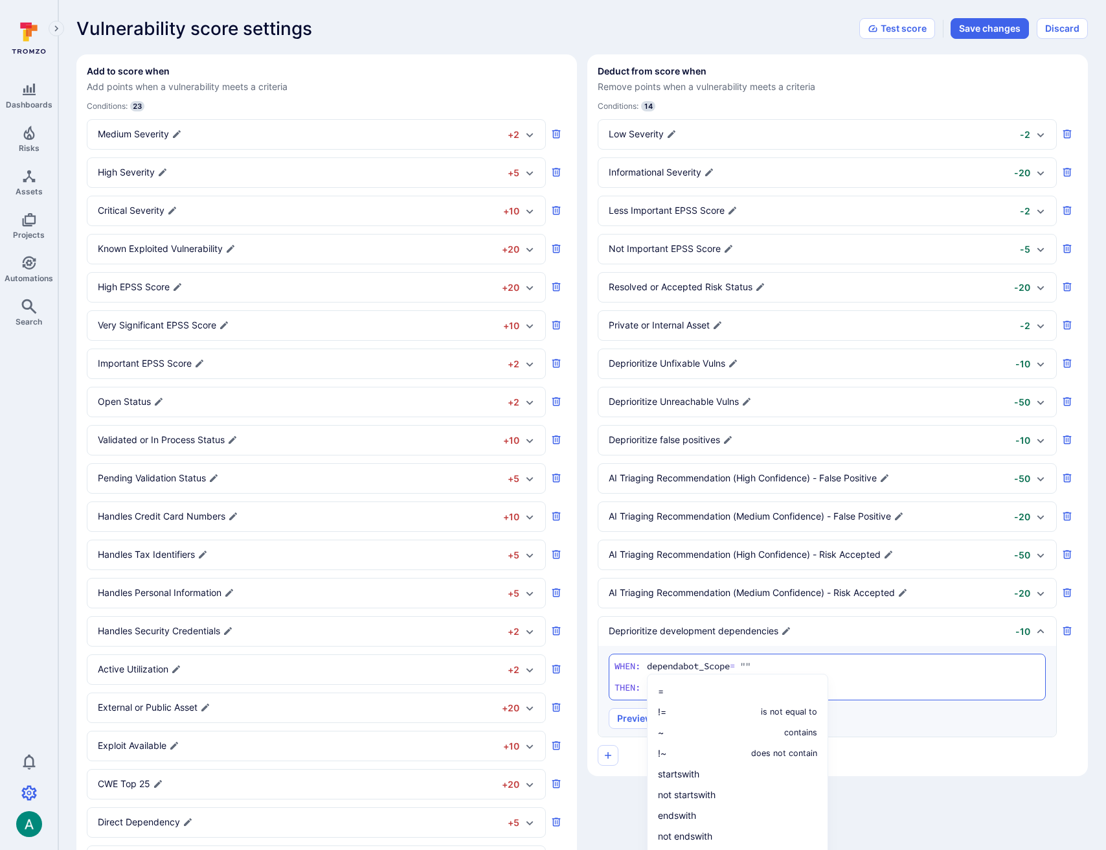
paste textarea "DEVELOPMENT"
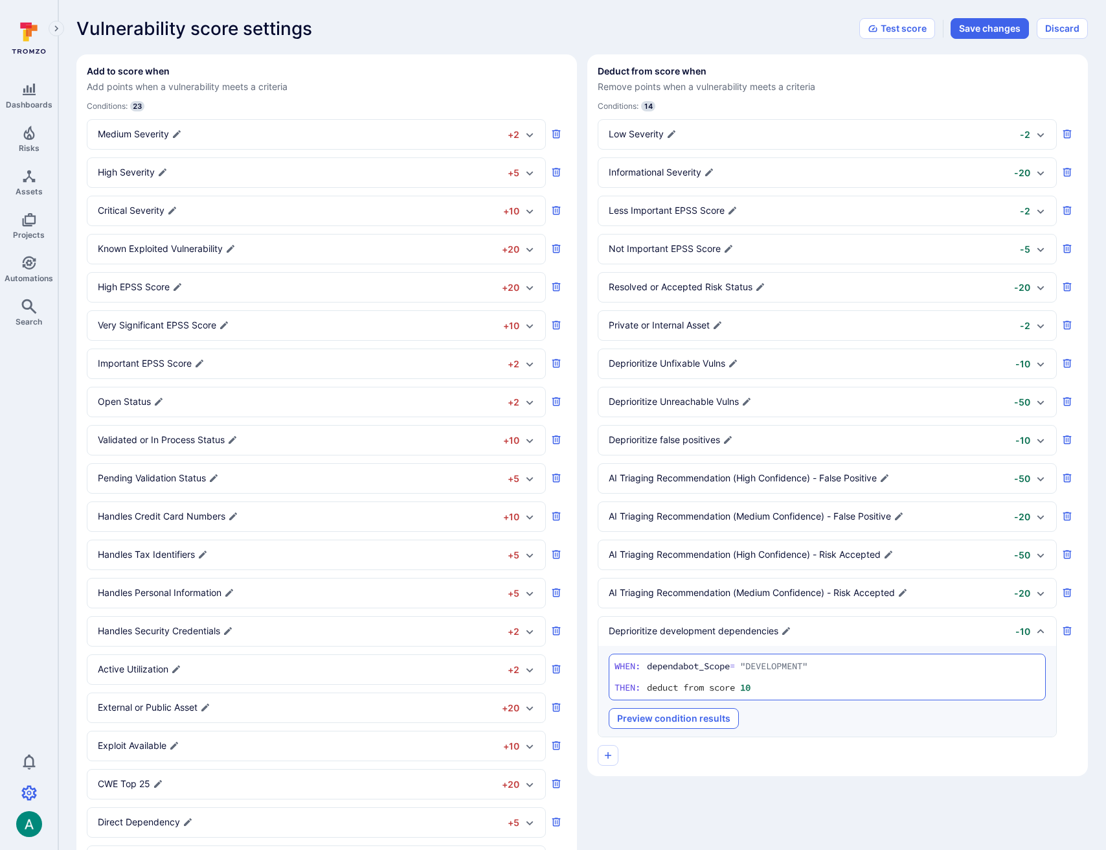
type textarea "dependabot_Scope = "DEVELOPMENT""
click at [692, 714] on button "Preview condition results" at bounding box center [674, 718] width 130 height 21
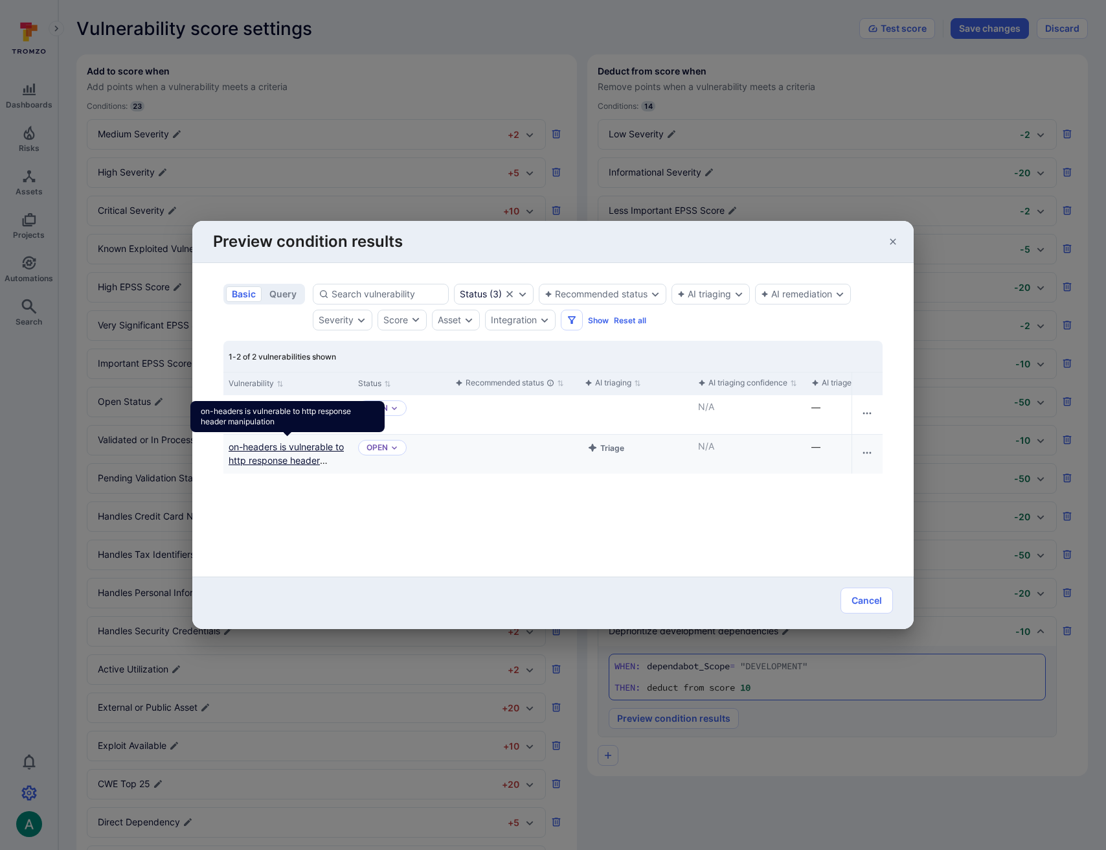
click at [287, 444] on link "on-headers is vulnerable to http response header manipulation" at bounding box center [286, 460] width 115 height 38
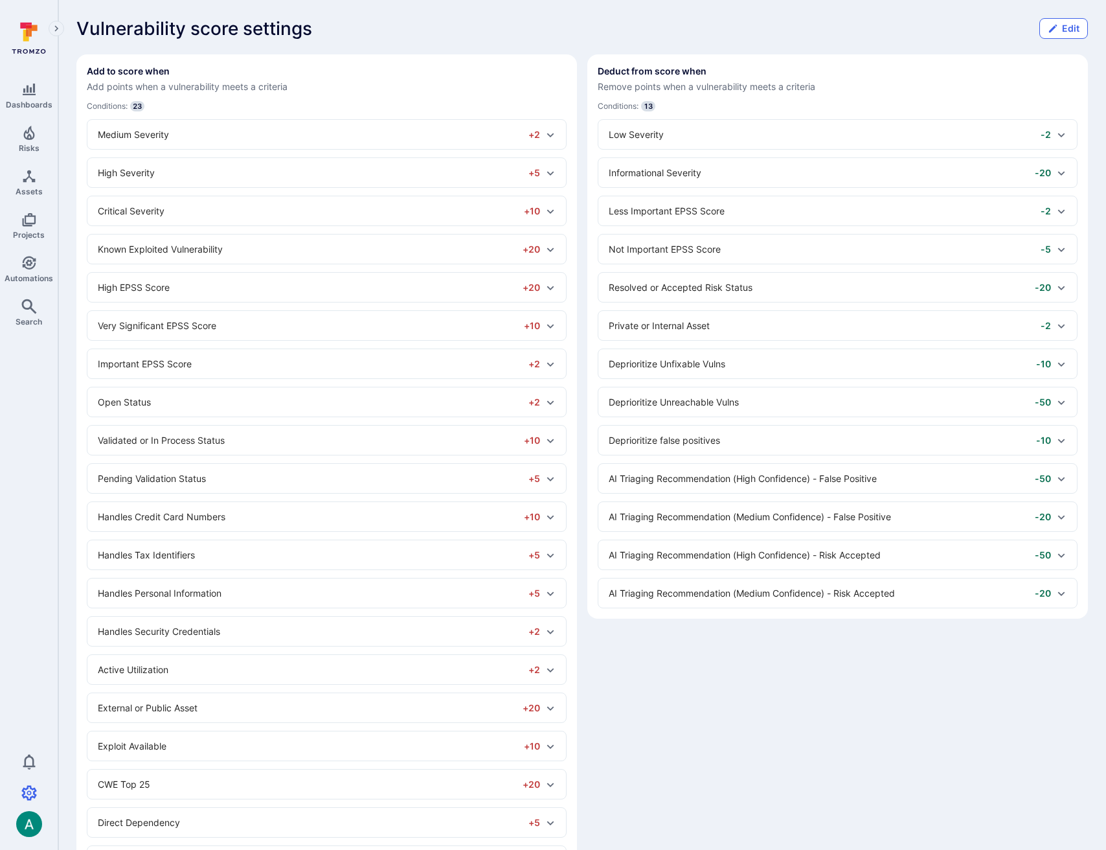
click at [1069, 27] on button "Edit" at bounding box center [1063, 28] width 49 height 21
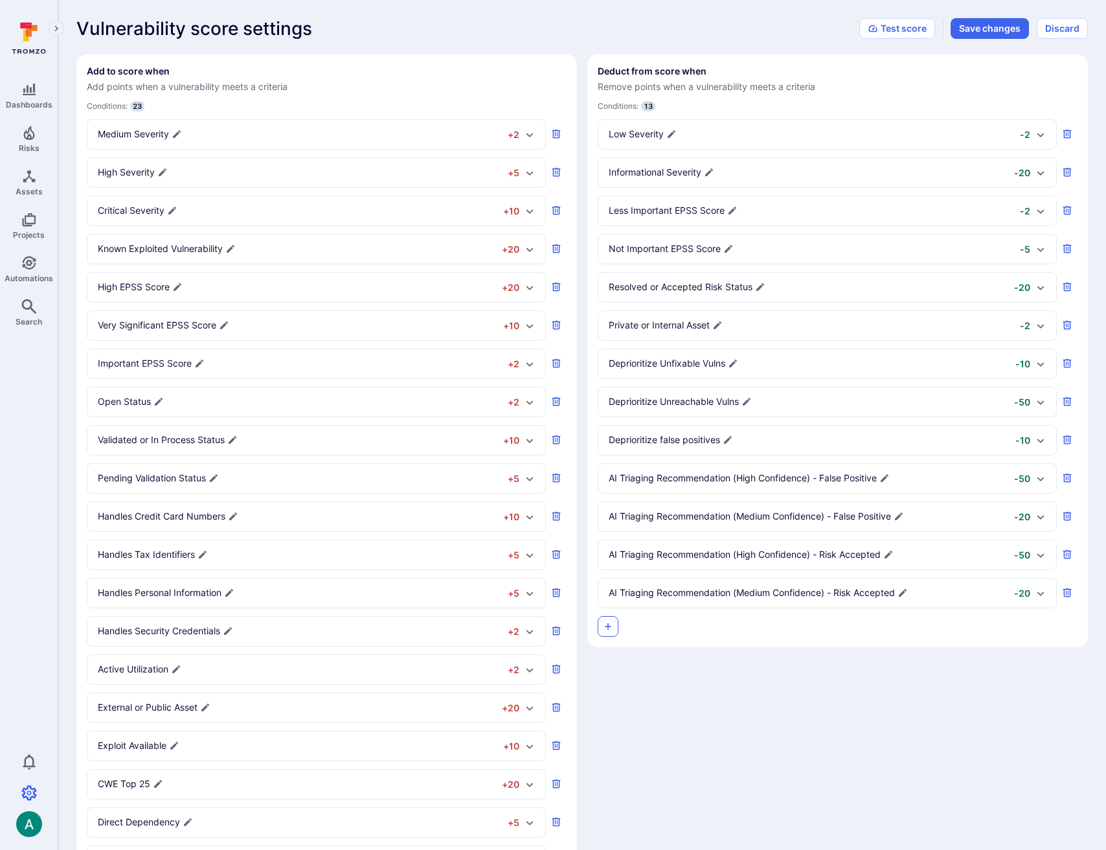
click at [609, 631] on icon "button" at bounding box center [608, 626] width 10 height 10
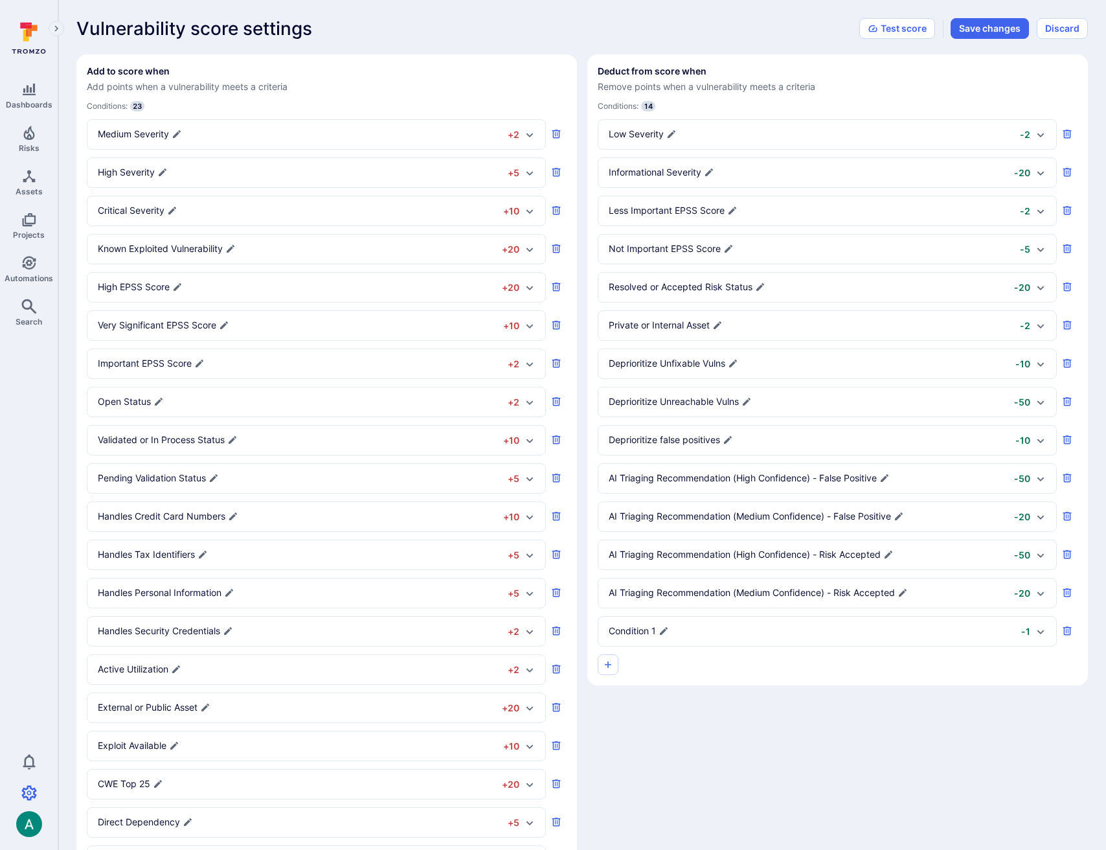
click at [642, 630] on p "Condition 1" at bounding box center [632, 630] width 47 height 13
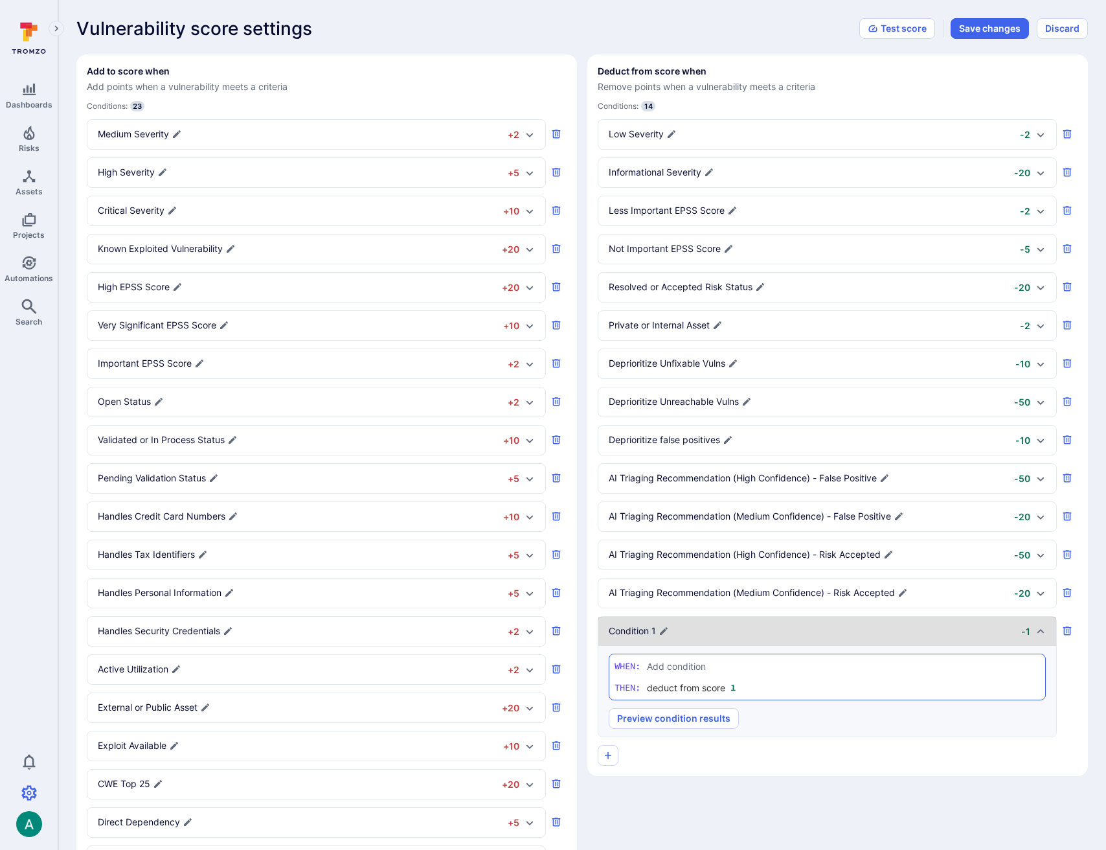
click at [650, 630] on p "Condition 1" at bounding box center [632, 630] width 47 height 13
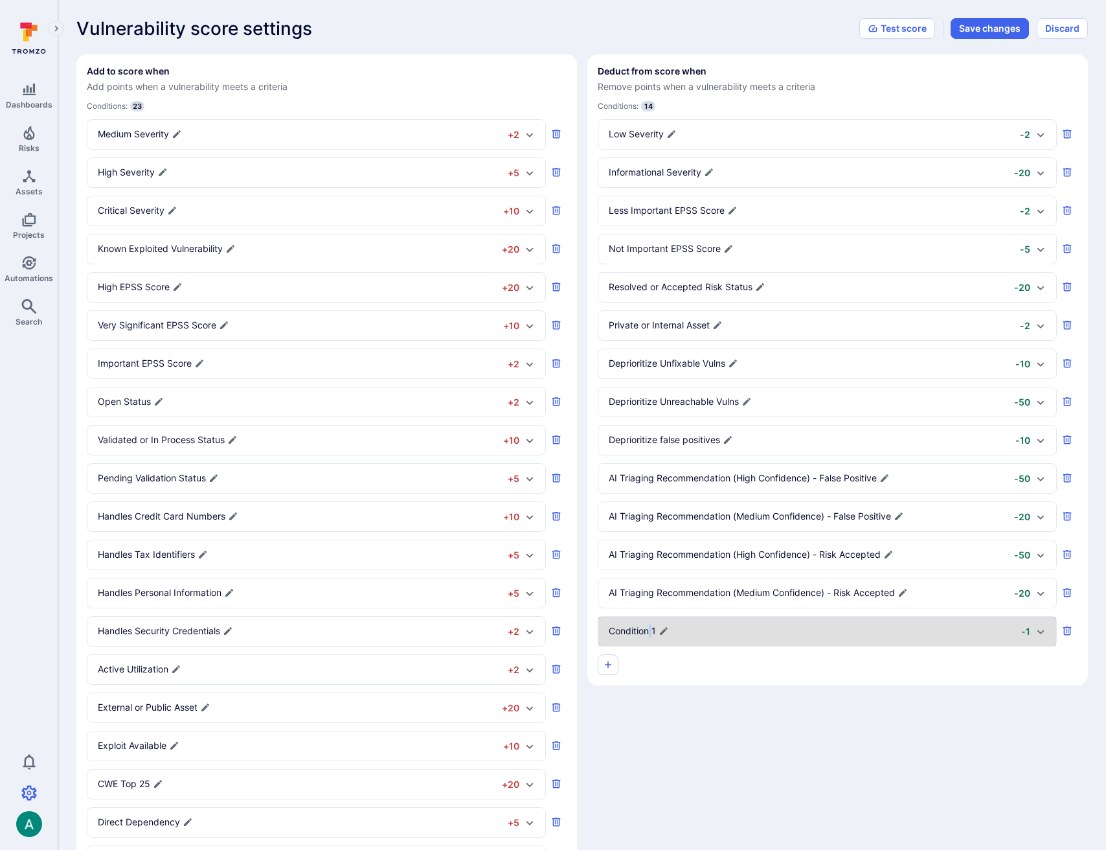
click at [650, 630] on p "Condition 1" at bounding box center [632, 630] width 47 height 13
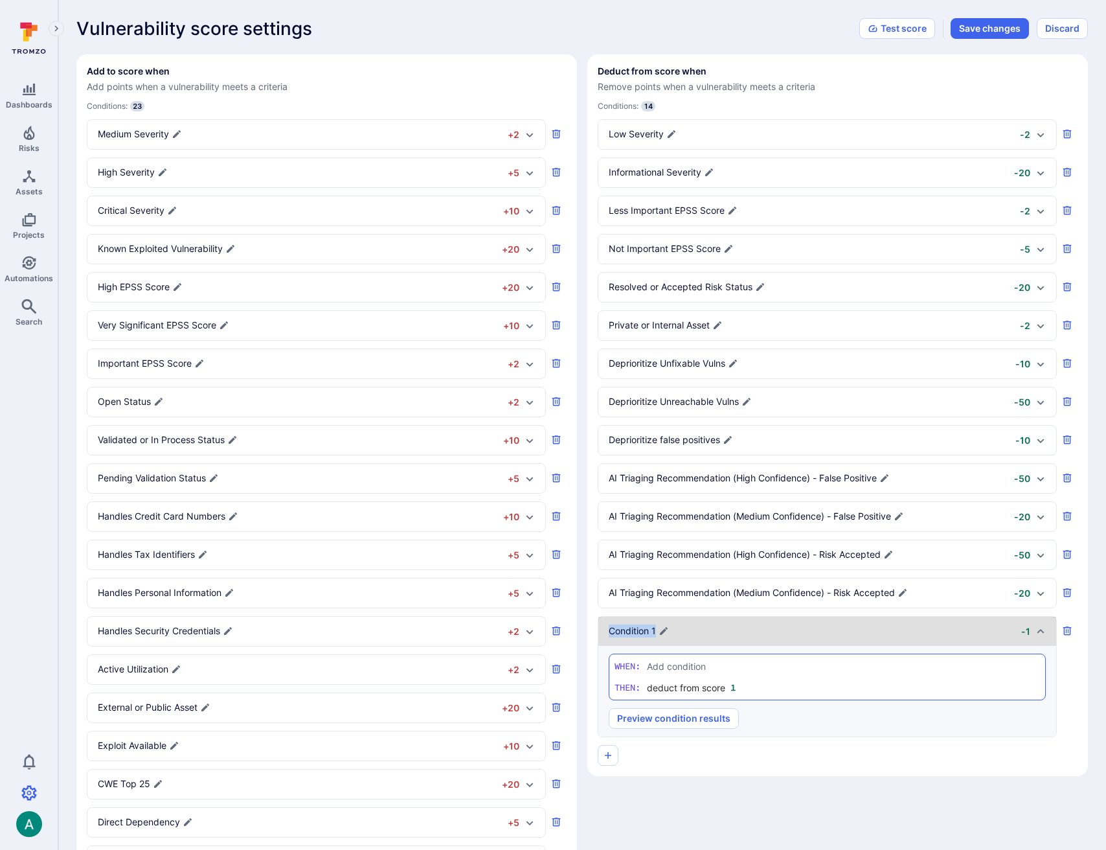
click at [650, 630] on p "Condition 1" at bounding box center [632, 630] width 47 height 13
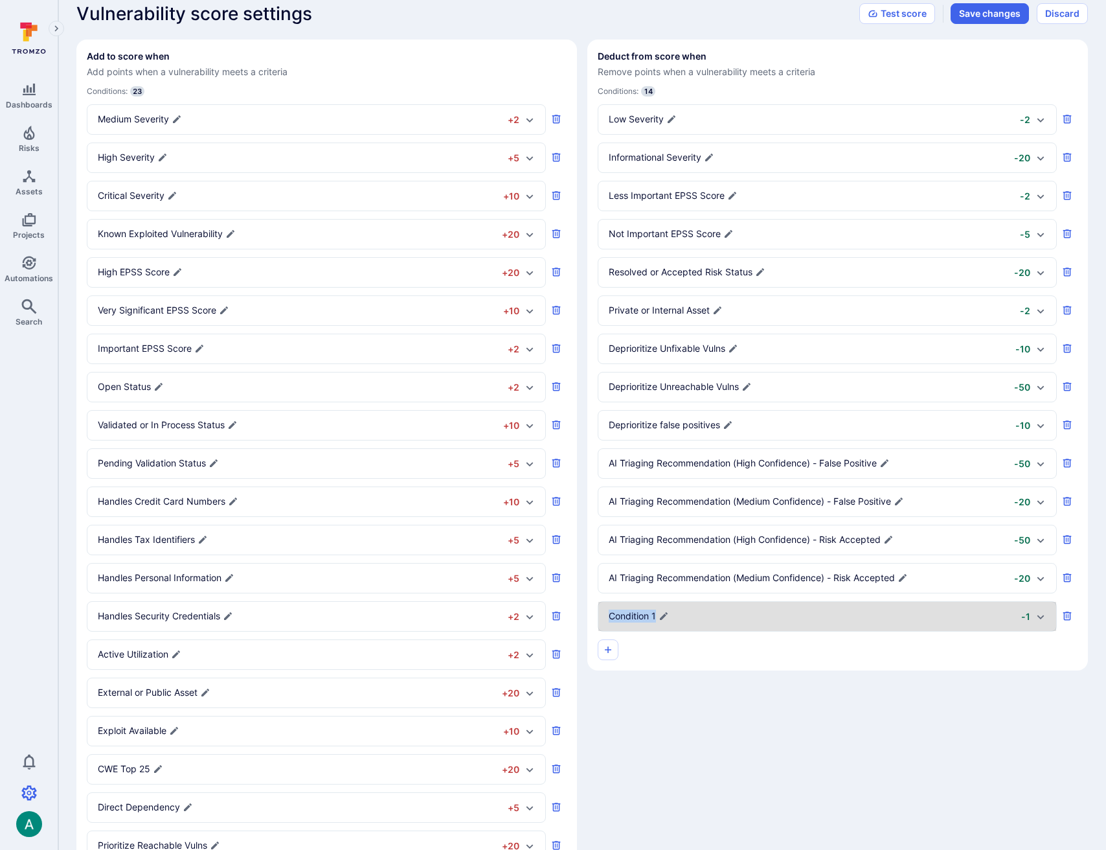
scroll to position [16, 0]
paste p
click at [620, 615] on p "D. Prioritize development dependencies" at bounding box center [693, 614] width 169 height 13
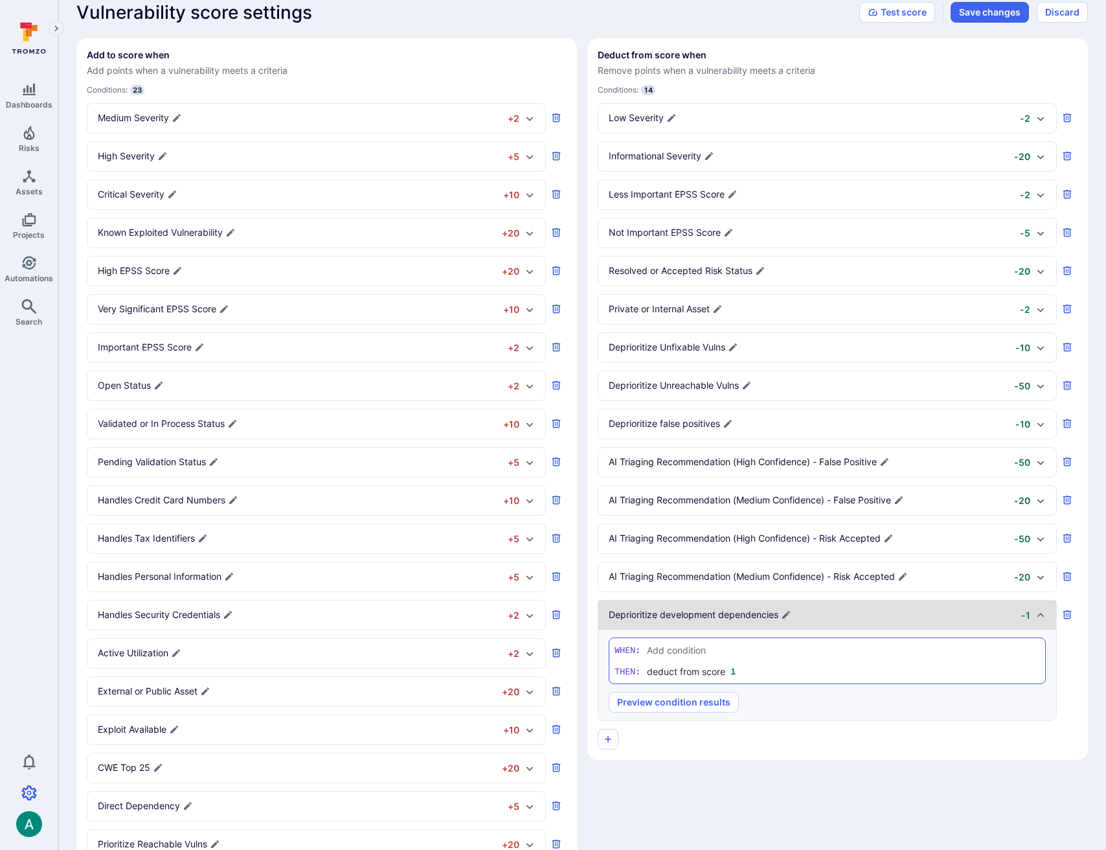
click at [672, 652] on textarea "Add condition" at bounding box center [843, 650] width 393 height 14
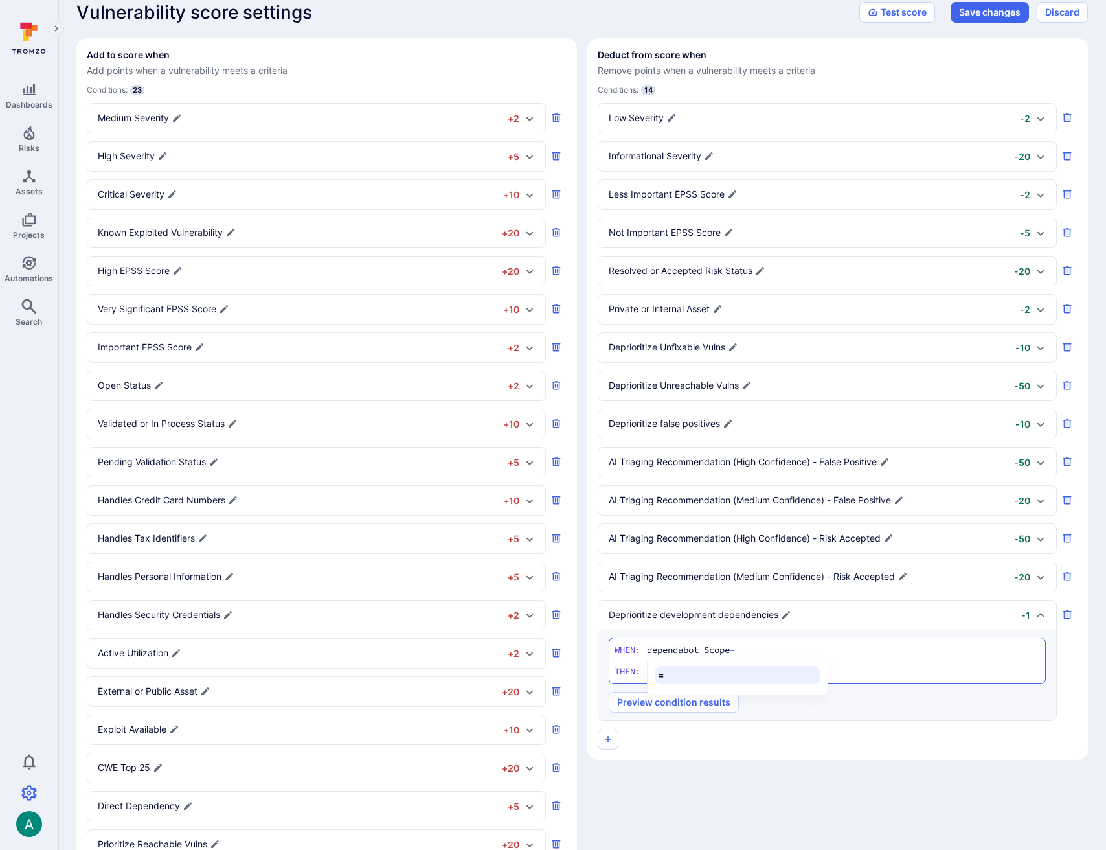
paste textarea "DEVELOPMENT"
type textarea "dependabot_Scope = "DEVELOPMENT""
click at [747, 673] on input "1" at bounding box center [750, 670] width 39 height 13
type input "10"
click at [772, 753] on section "Deduct from score when Remove points when a vulnerability meets a criteria Cond…" at bounding box center [837, 398] width 501 height 721
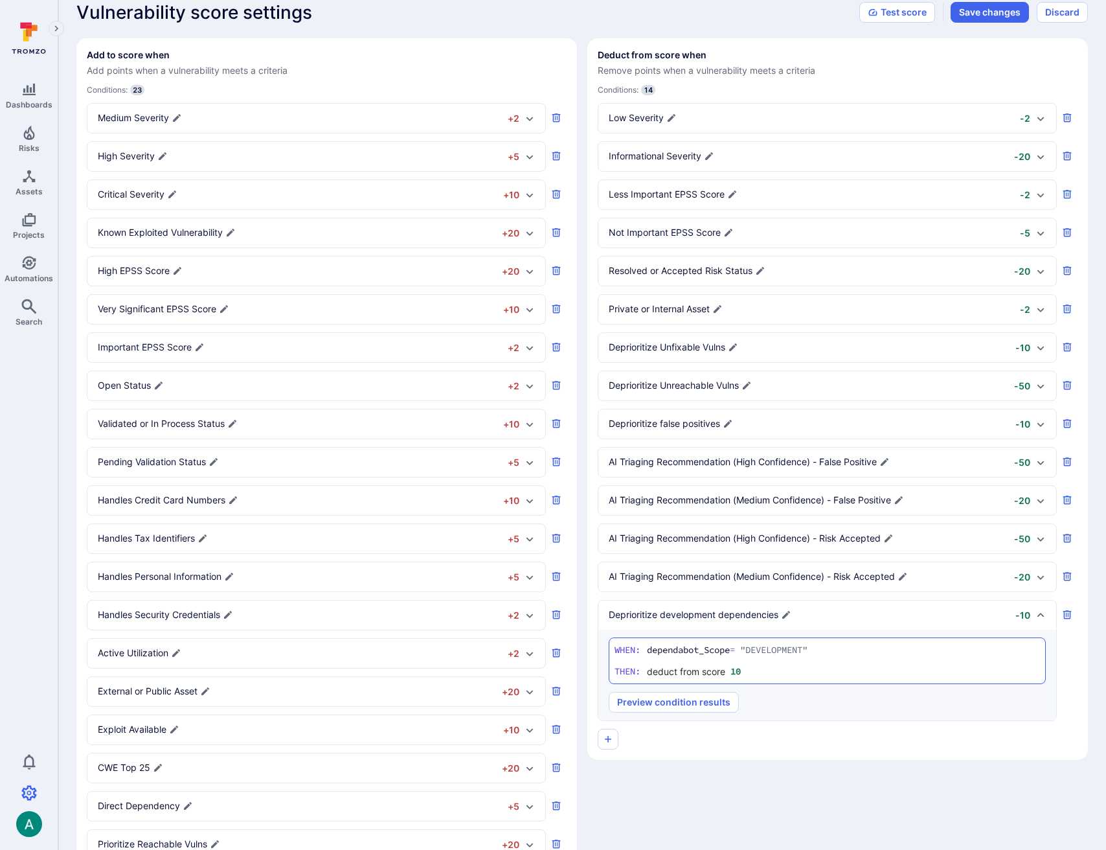
scroll to position [0, 0]
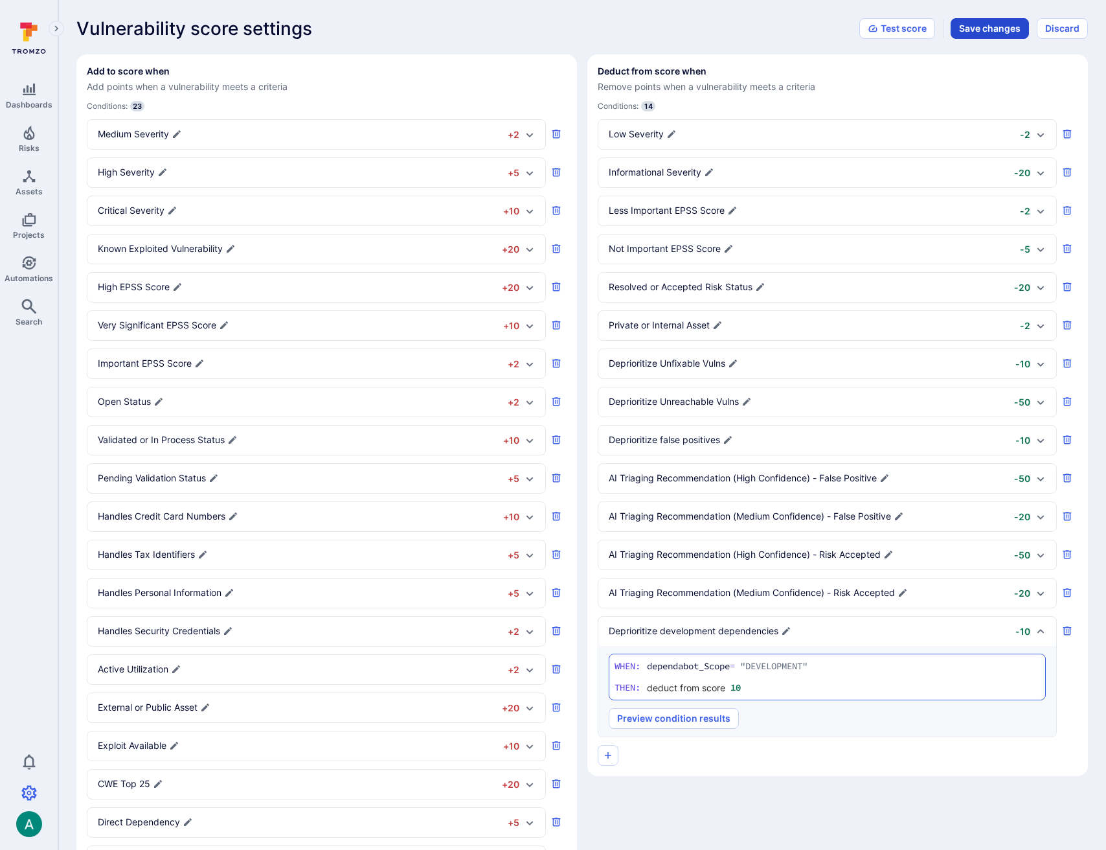
click at [983, 30] on button "Save changes" at bounding box center [990, 28] width 78 height 21
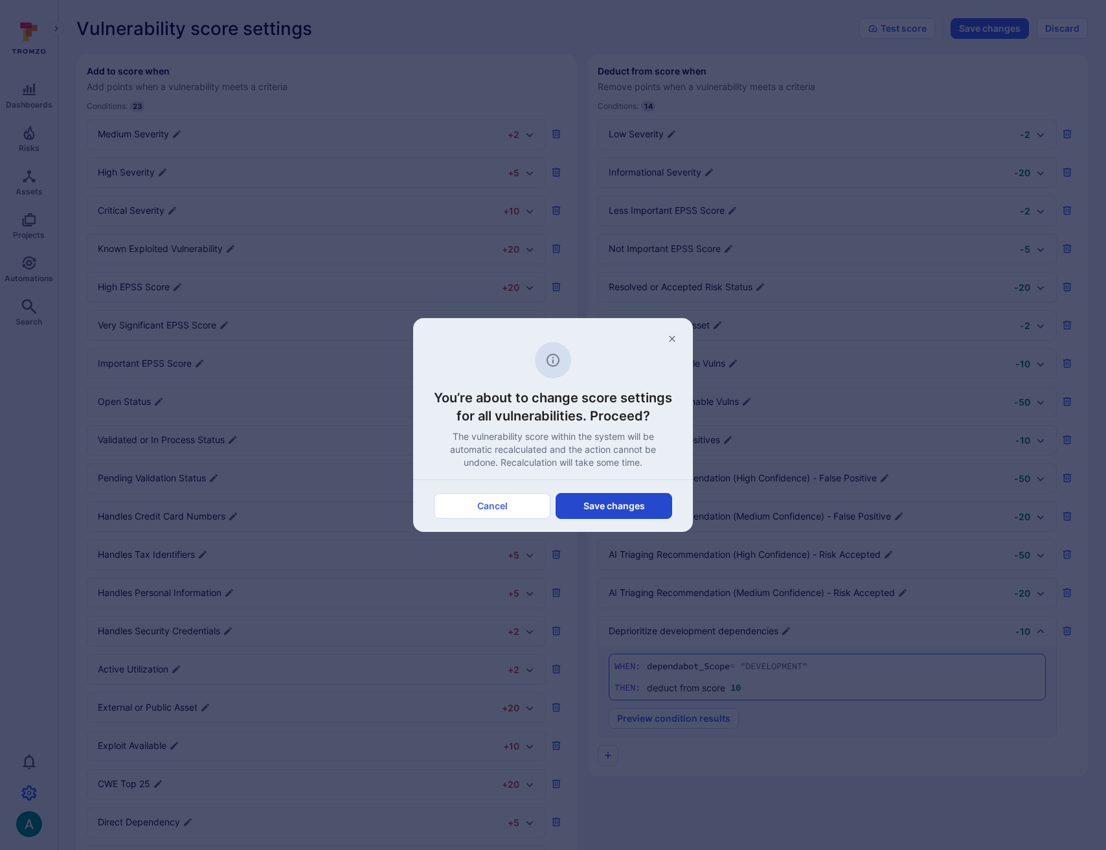
click at [644, 515] on button "Save changes" at bounding box center [614, 506] width 117 height 26
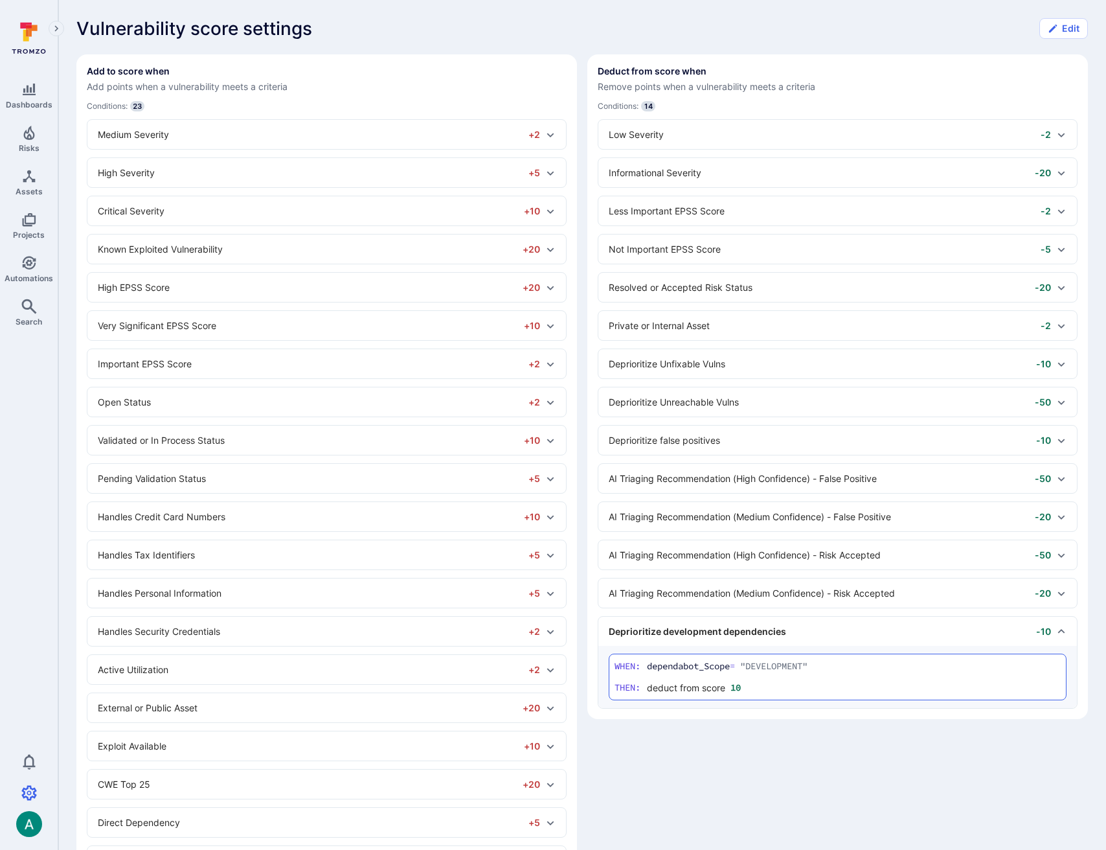
scroll to position [169, 0]
